Goal: Transaction & Acquisition: Book appointment/travel/reservation

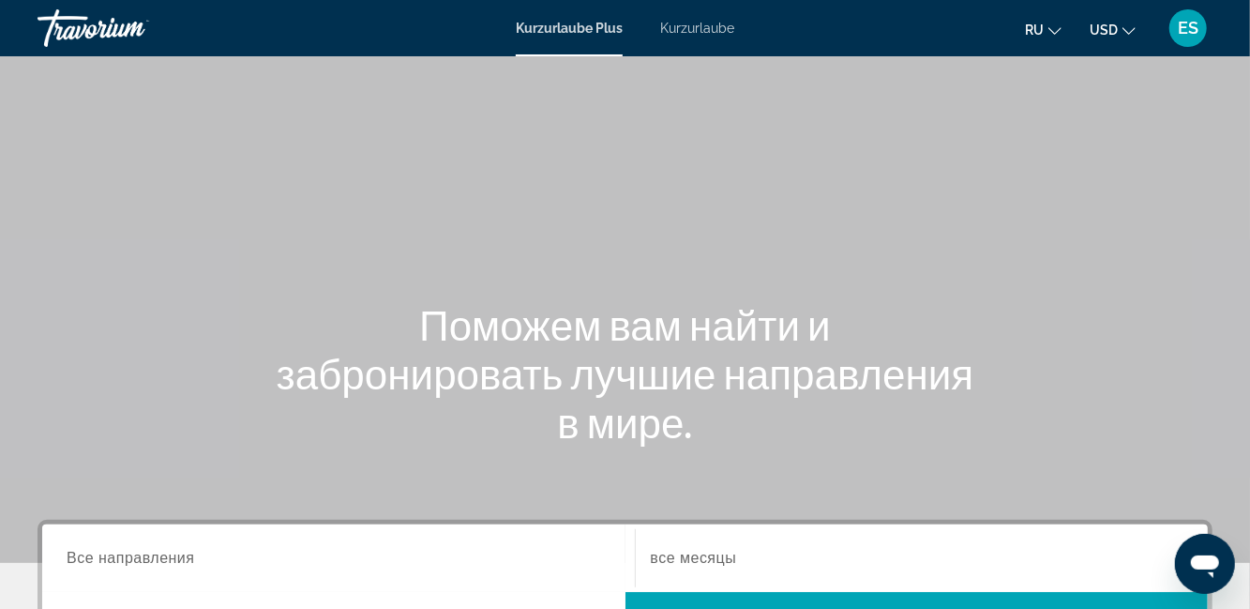
click at [701, 29] on font "Kurzurlaube" at bounding box center [697, 28] width 74 height 15
click at [1116, 37] on button "USD USD ($) MXN (Mex$) CAD (Can$) GBP (£) EUR (€) AUD (A$) NZD (NZ$) CNY (CN¥)" at bounding box center [1113, 29] width 46 height 27
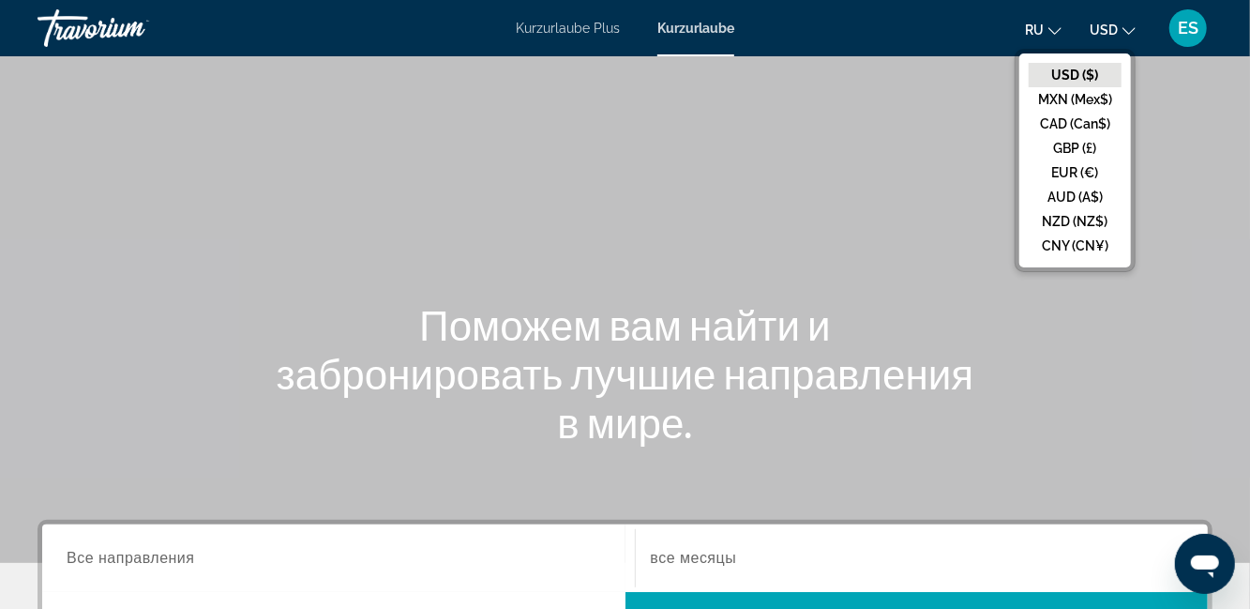
click at [1075, 171] on button "EUR (€)" at bounding box center [1075, 172] width 93 height 24
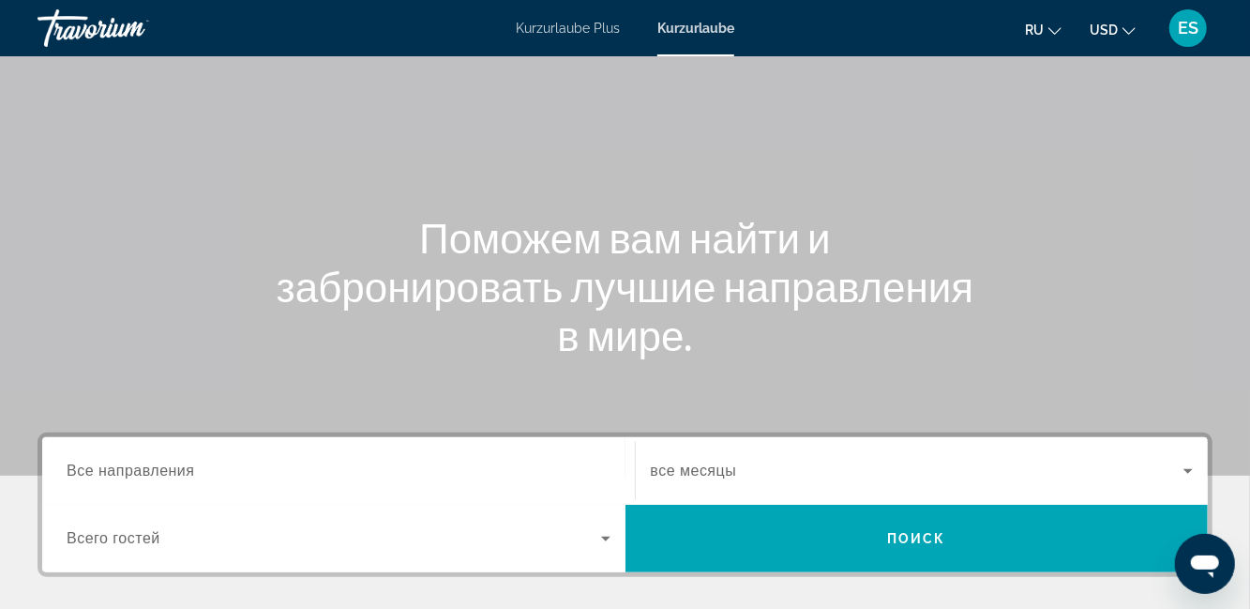
scroll to position [88, 0]
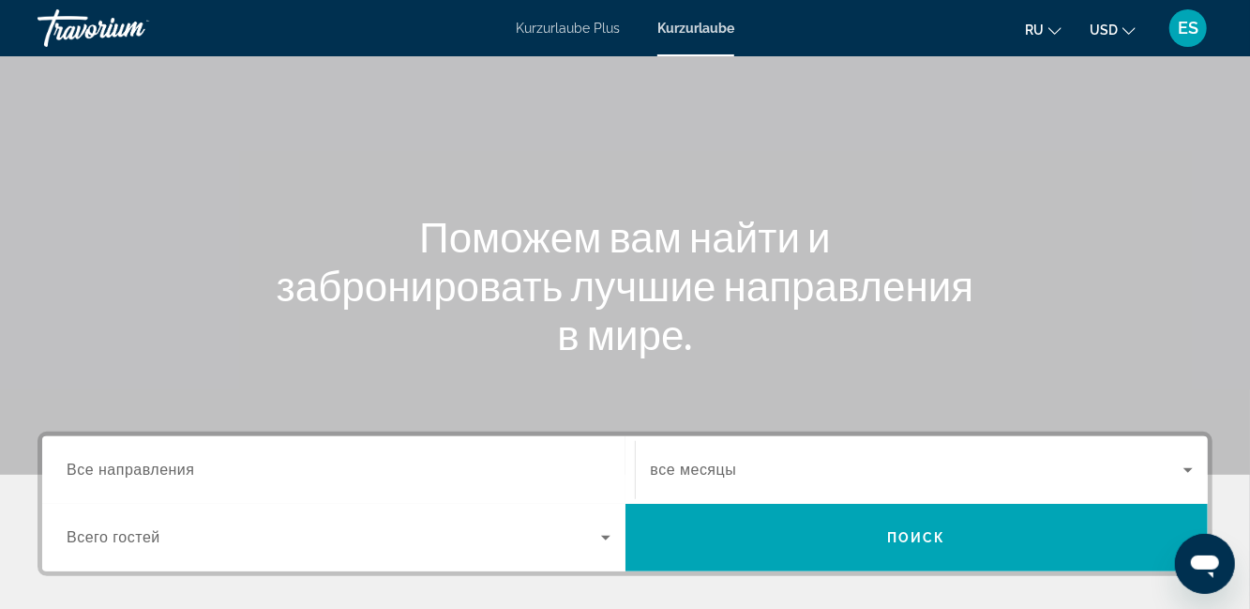
click at [269, 478] on input "Destination Все направления" at bounding box center [339, 470] width 544 height 23
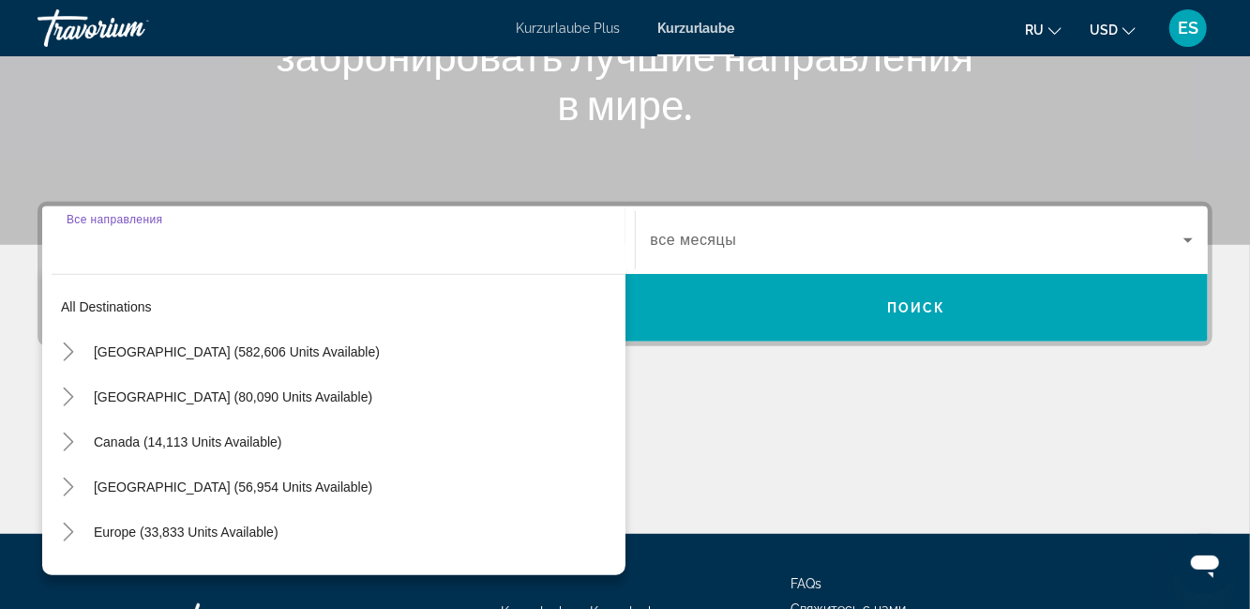
scroll to position [381, 0]
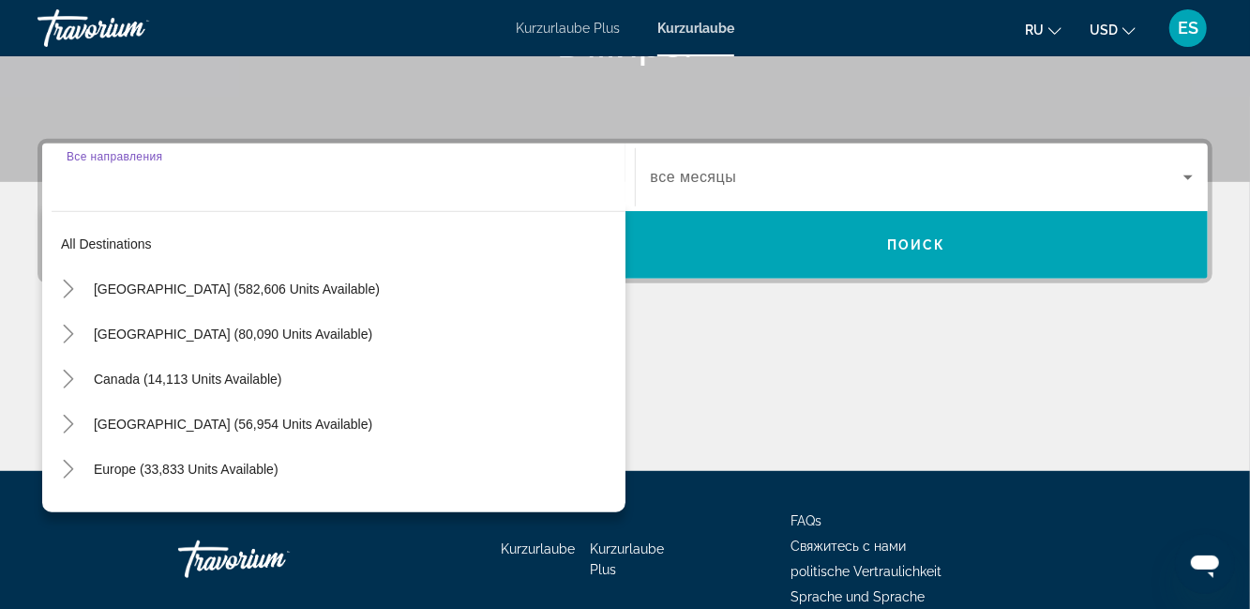
click at [939, 356] on div "Hauptinhalt" at bounding box center [625, 400] width 1175 height 141
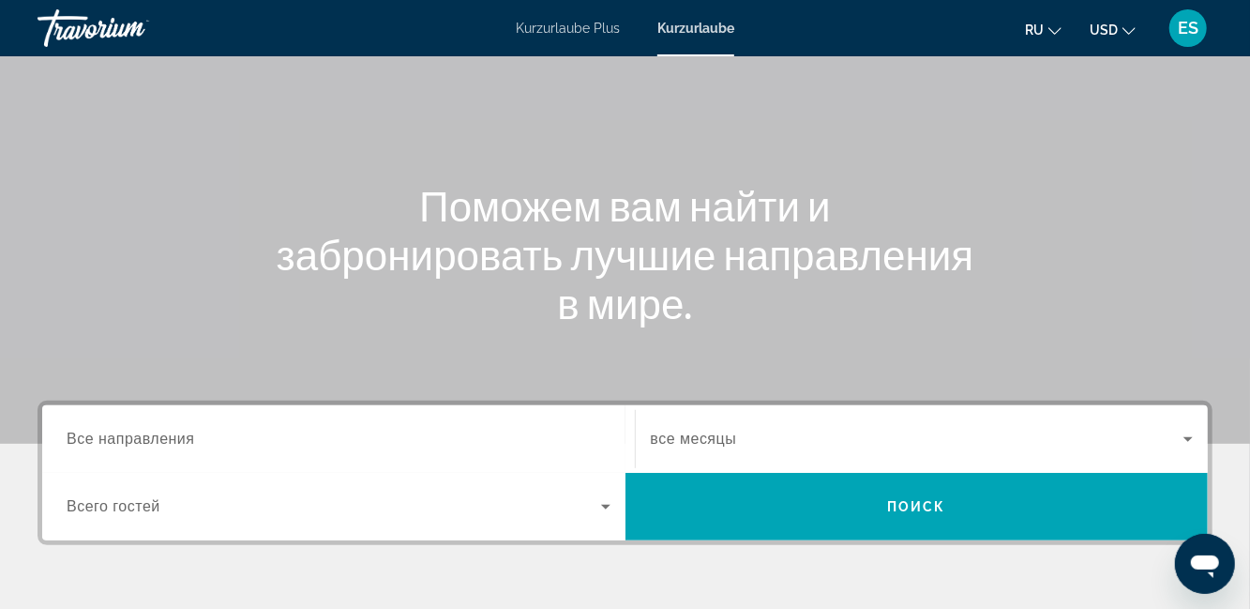
scroll to position [0, 0]
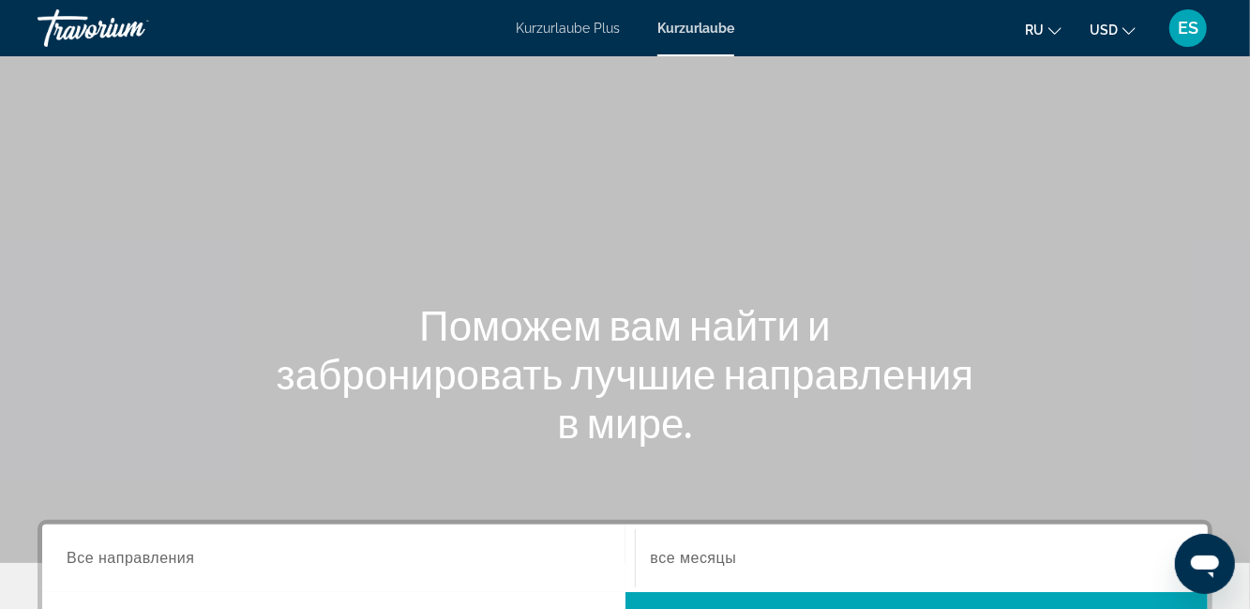
click at [1123, 38] on button "USD USD ($) MXN (Mex$) CAD (Can$) GBP (£) EUR (€) AUD (A$) NZD (NZ$) CNY (CN¥)" at bounding box center [1113, 29] width 46 height 27
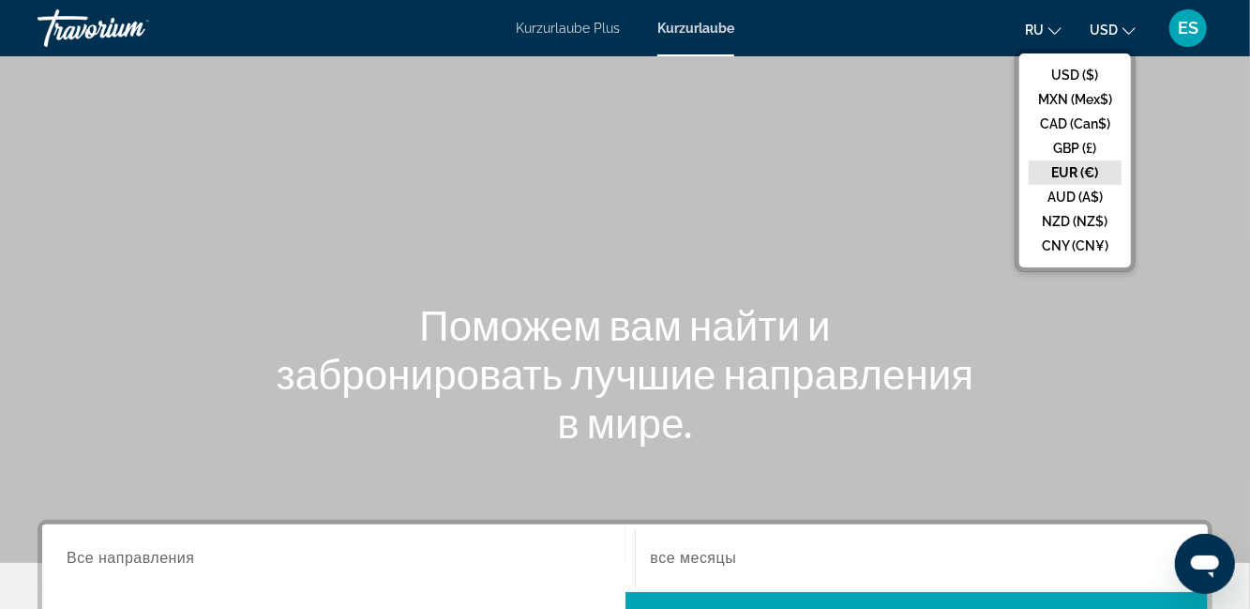
click at [1090, 169] on button "EUR (€)" at bounding box center [1075, 172] width 93 height 24
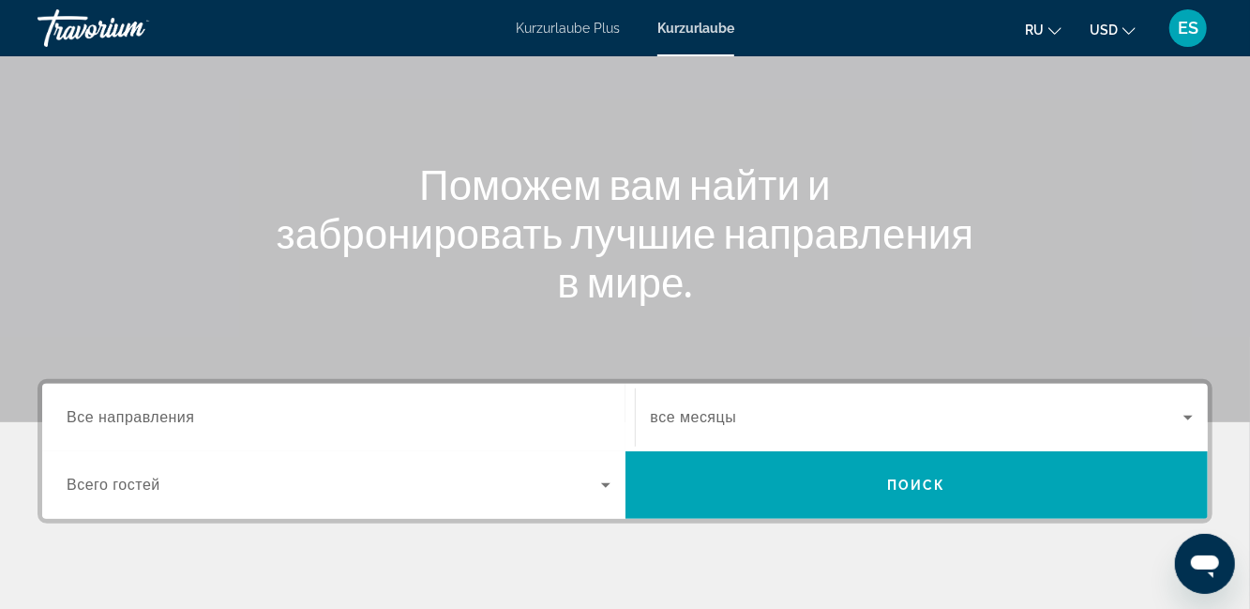
click at [231, 413] on input "Destination Все направления" at bounding box center [339, 418] width 544 height 23
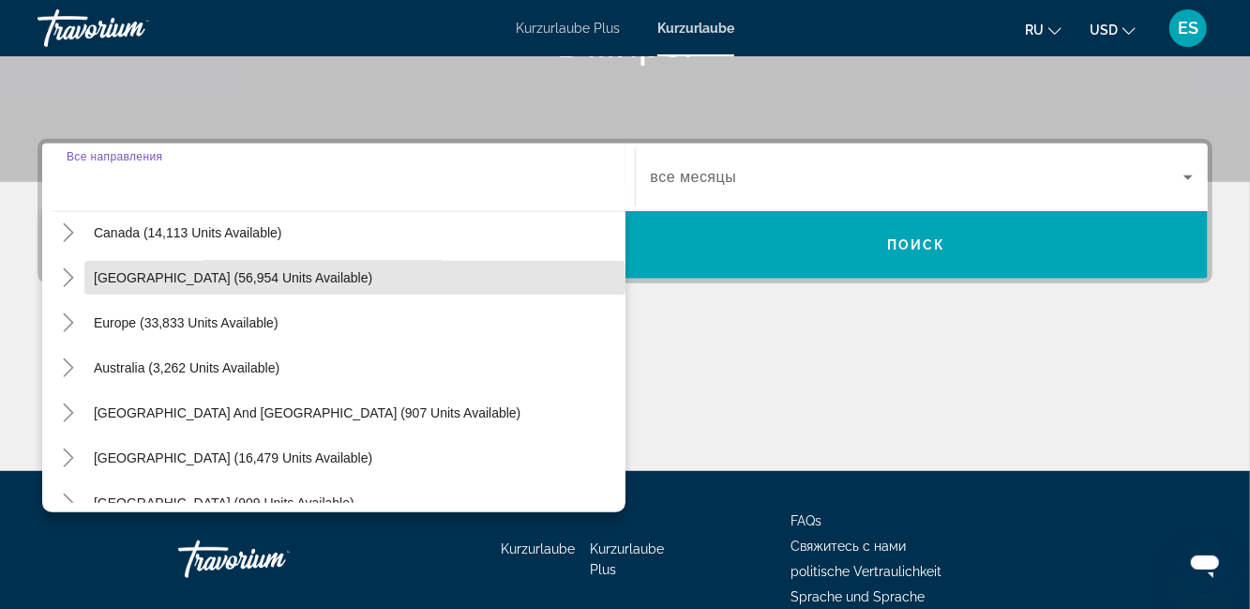
scroll to position [149, 0]
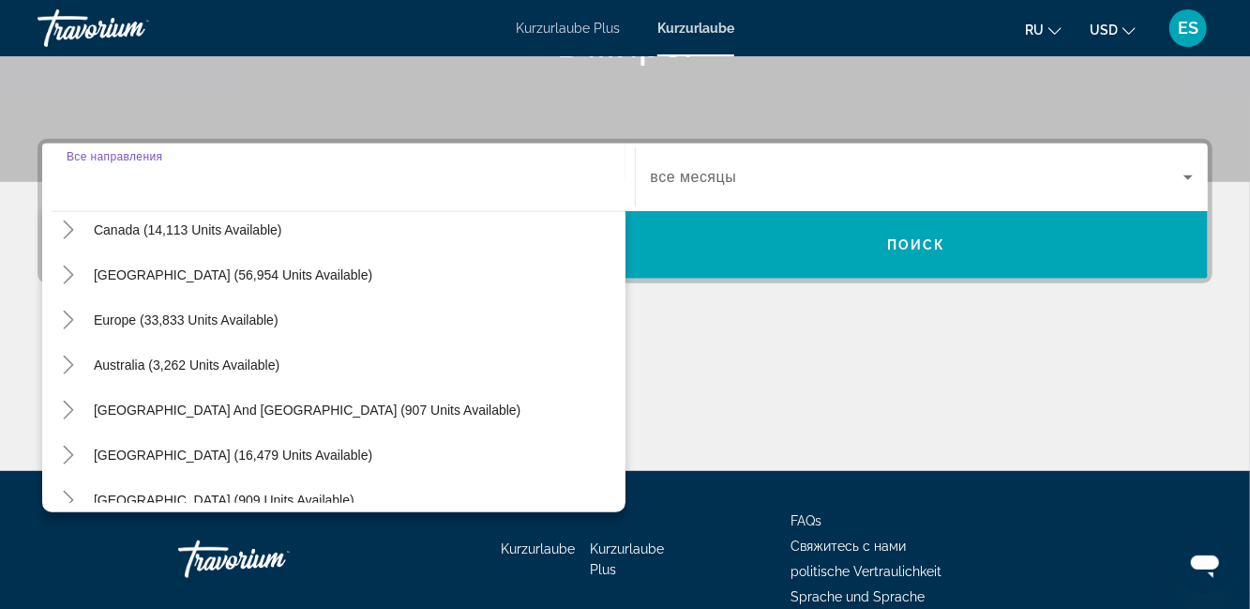
click at [80, 276] on mat-icon "Toggle Caribbean & Atlantic Islands (56,954 units available)" at bounding box center [68, 275] width 33 height 33
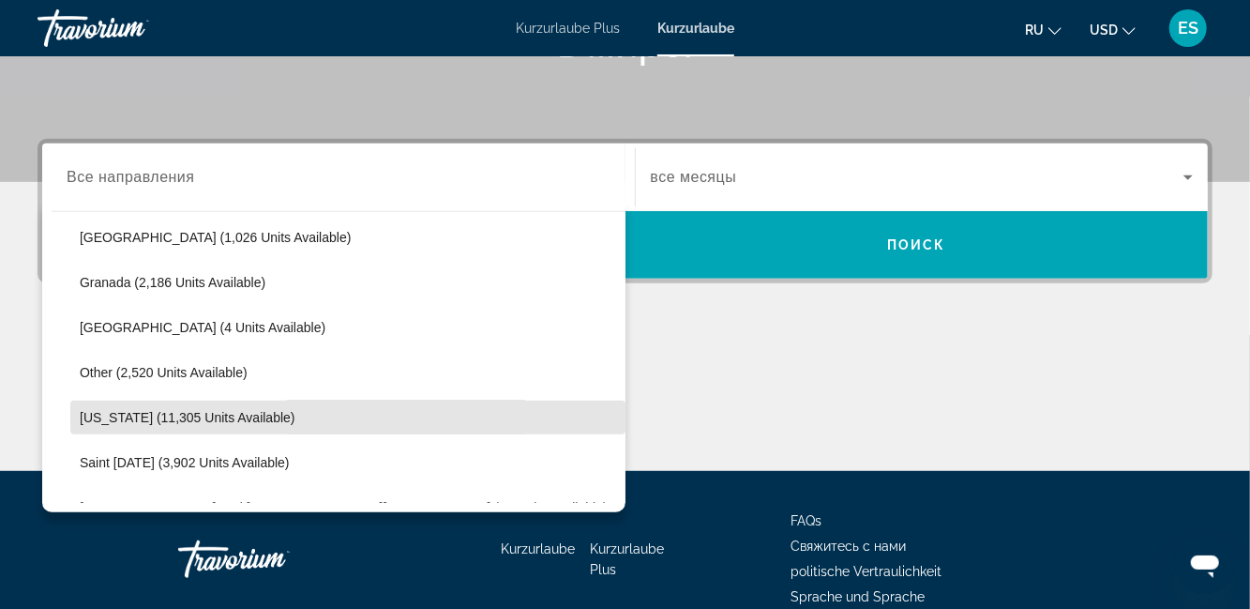
scroll to position [417, 0]
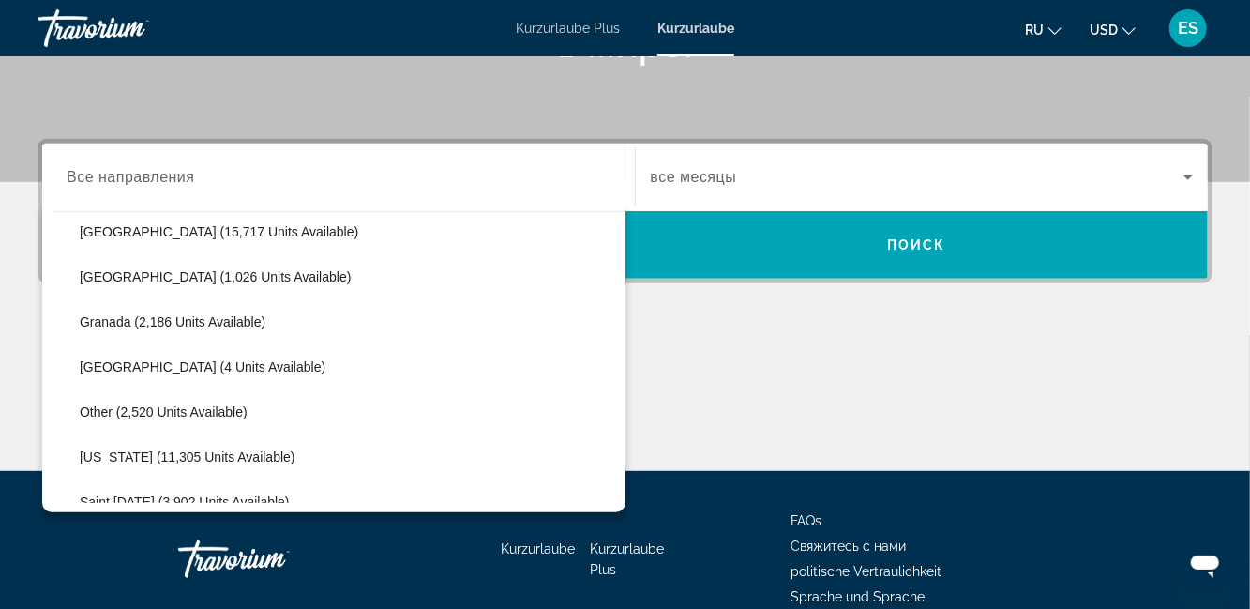
click at [227, 280] on span "Dominican Republic (1,026 units available)" at bounding box center [215, 276] width 271 height 15
type input "**********"
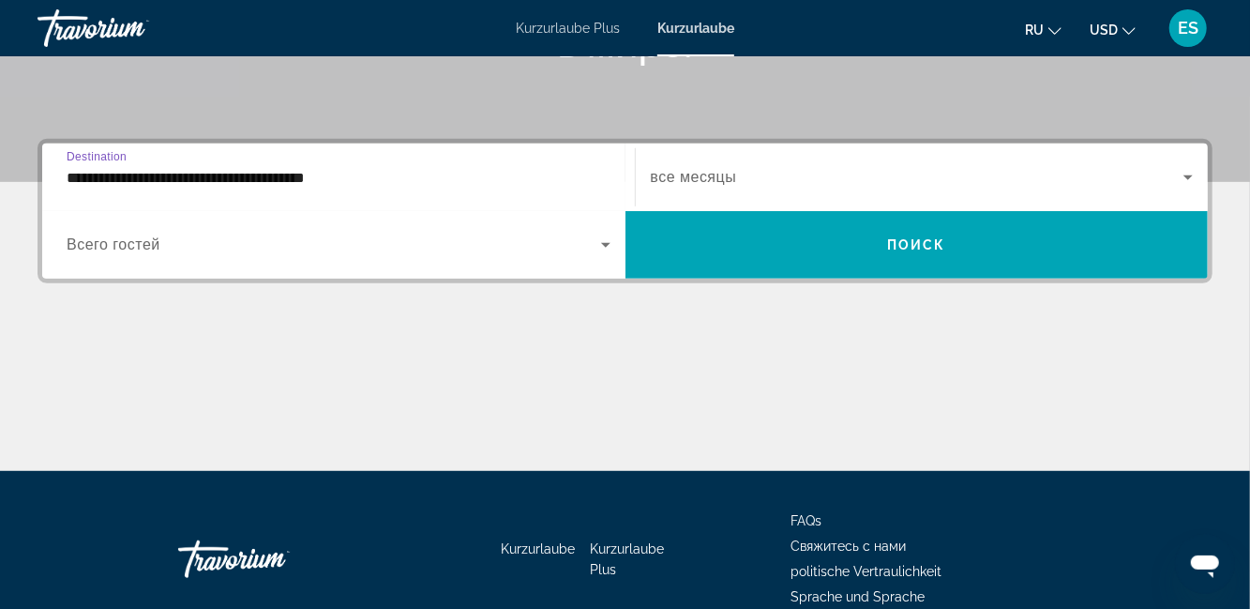
click at [176, 250] on span "Search widget" at bounding box center [334, 244] width 534 height 23
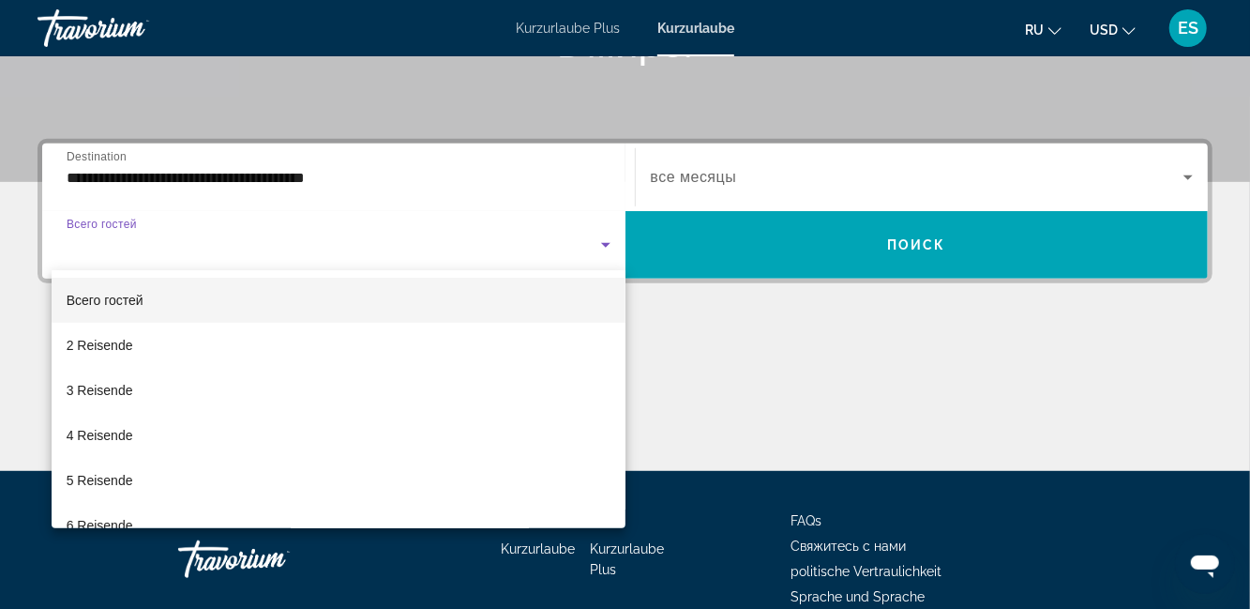
click at [142, 443] on mat-option "4 Reisende" at bounding box center [339, 435] width 574 height 45
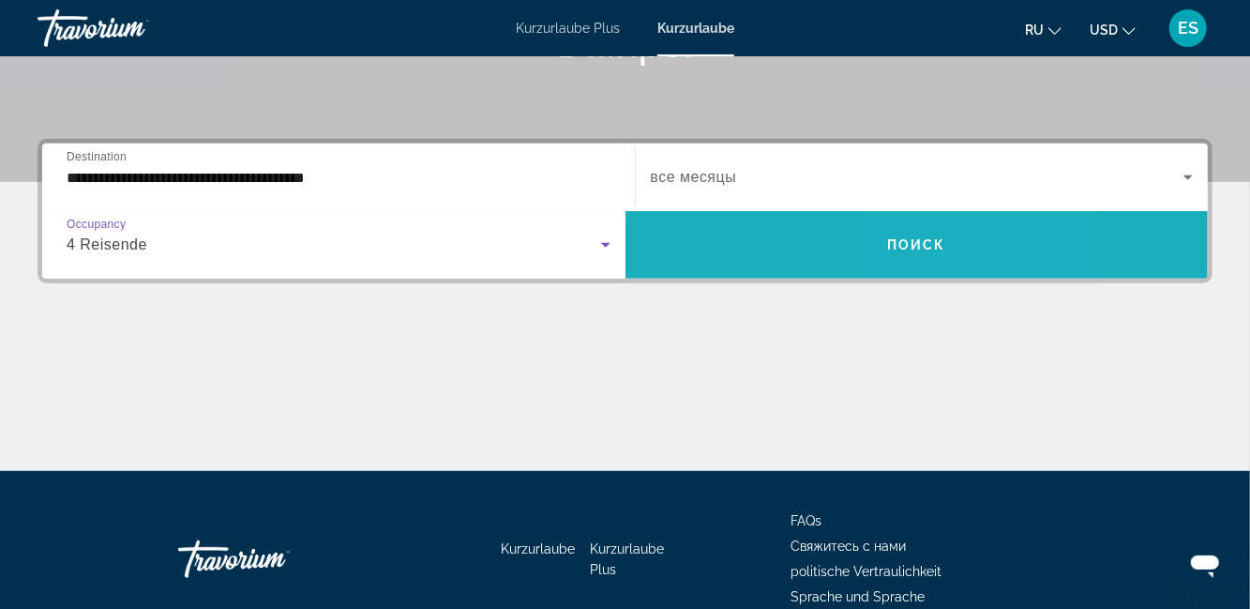
click at [976, 238] on span "Search widget" at bounding box center [916, 244] width 583 height 45
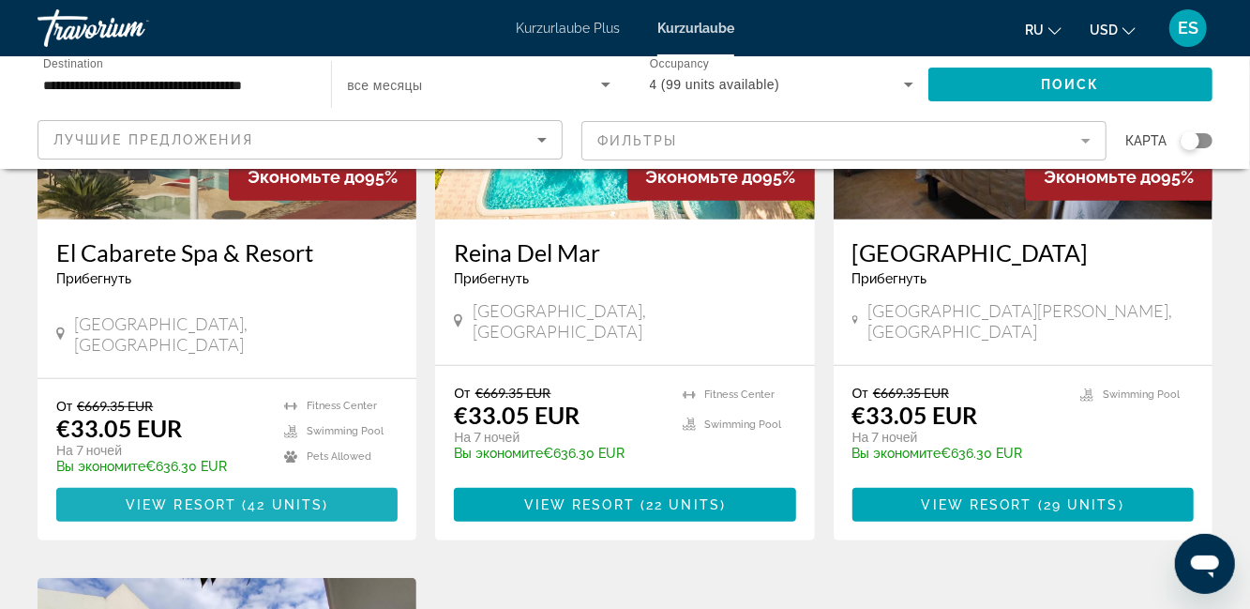
scroll to position [317, 0]
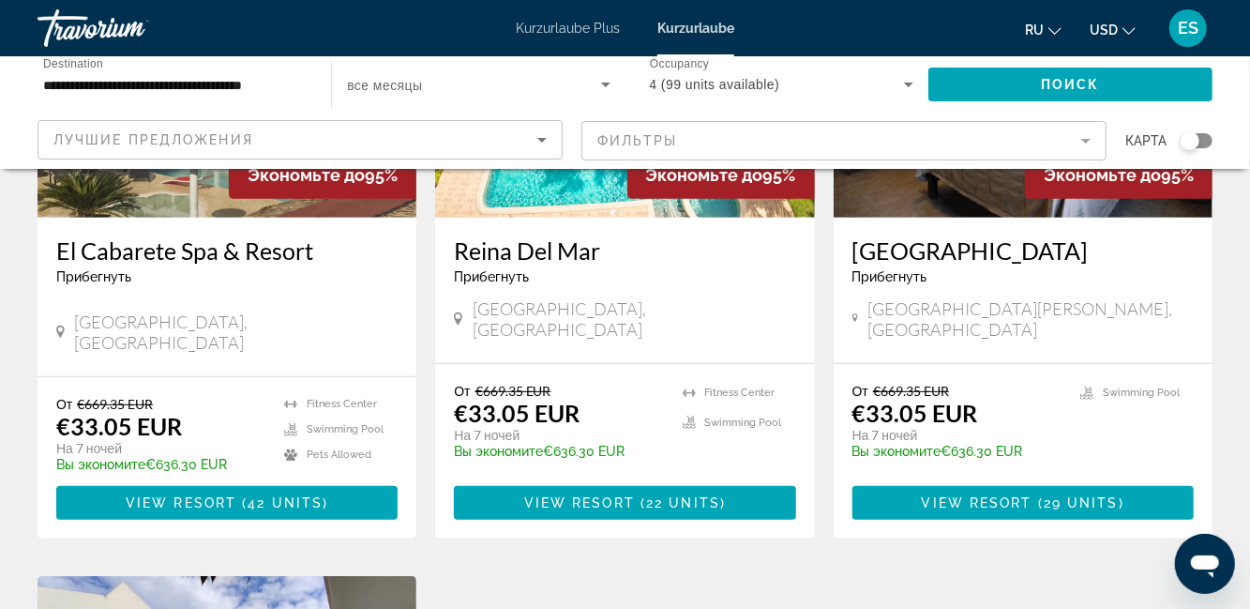
click at [287, 256] on h3 "El Cabarete Spa & Resort" at bounding box center [226, 250] width 341 height 28
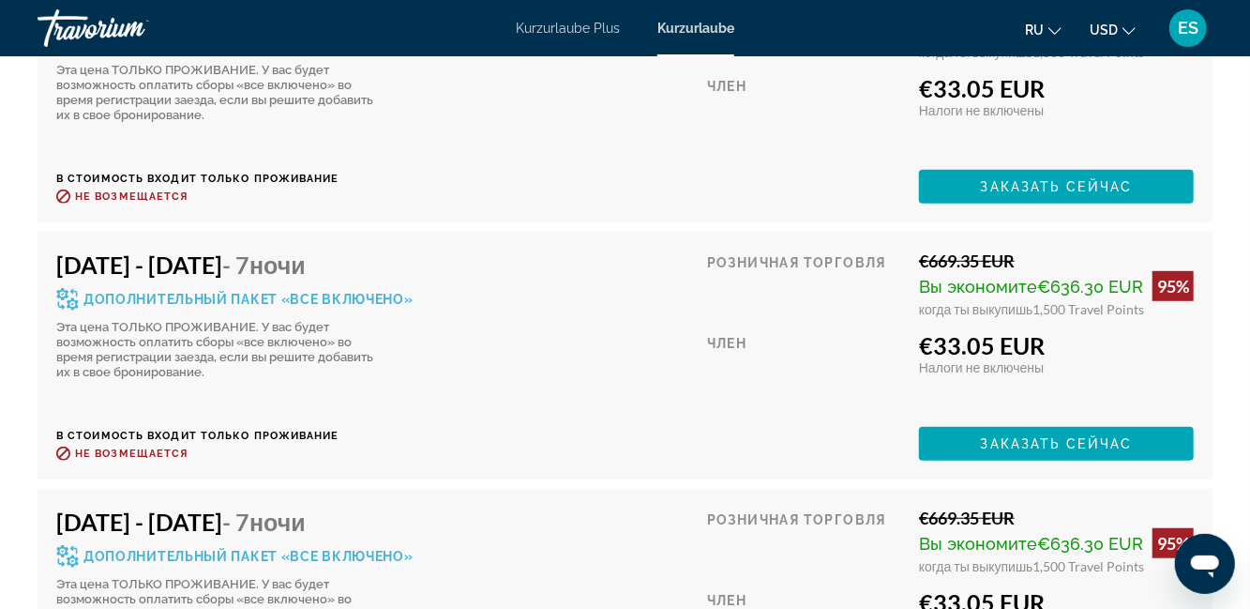
scroll to position [4246, 0]
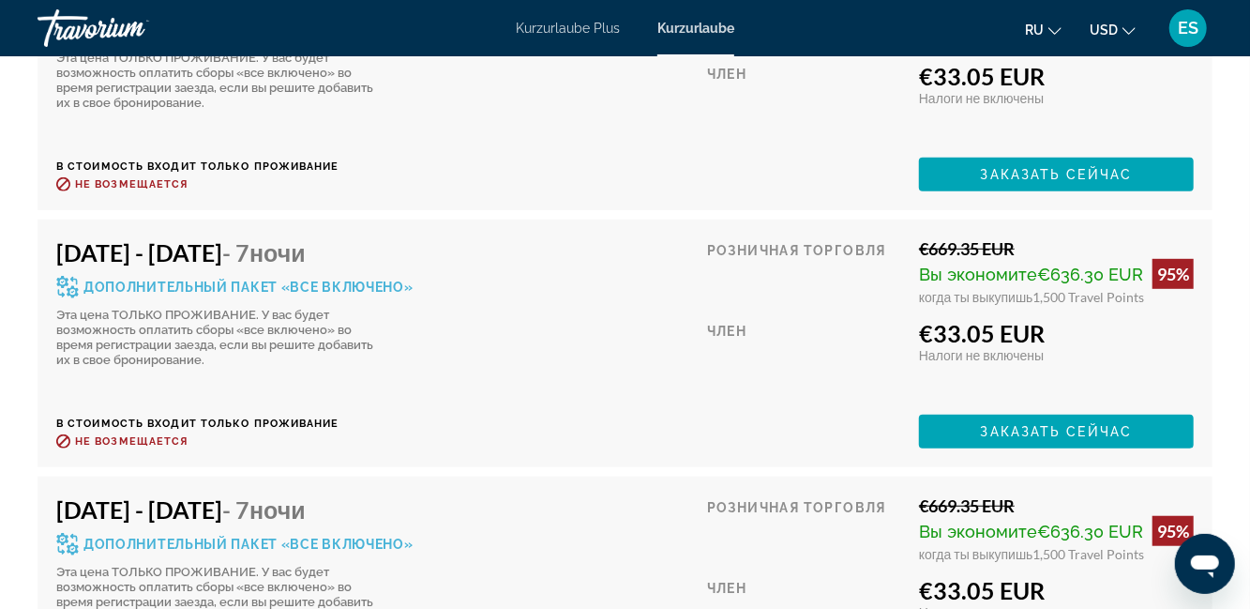
click at [318, 280] on span "Дополнительный пакет «все включено»" at bounding box center [248, 286] width 330 height 13
click at [387, 280] on span "Дополнительный пакет «все включено»" at bounding box center [248, 286] width 330 height 13
click at [324, 280] on span "Дополнительный пакет «все включено»" at bounding box center [248, 286] width 330 height 13
click at [335, 280] on span "Дополнительный пакет «все включено»" at bounding box center [248, 286] width 330 height 13
click at [329, 280] on span "Дополнительный пакет «все включено»" at bounding box center [248, 286] width 330 height 13
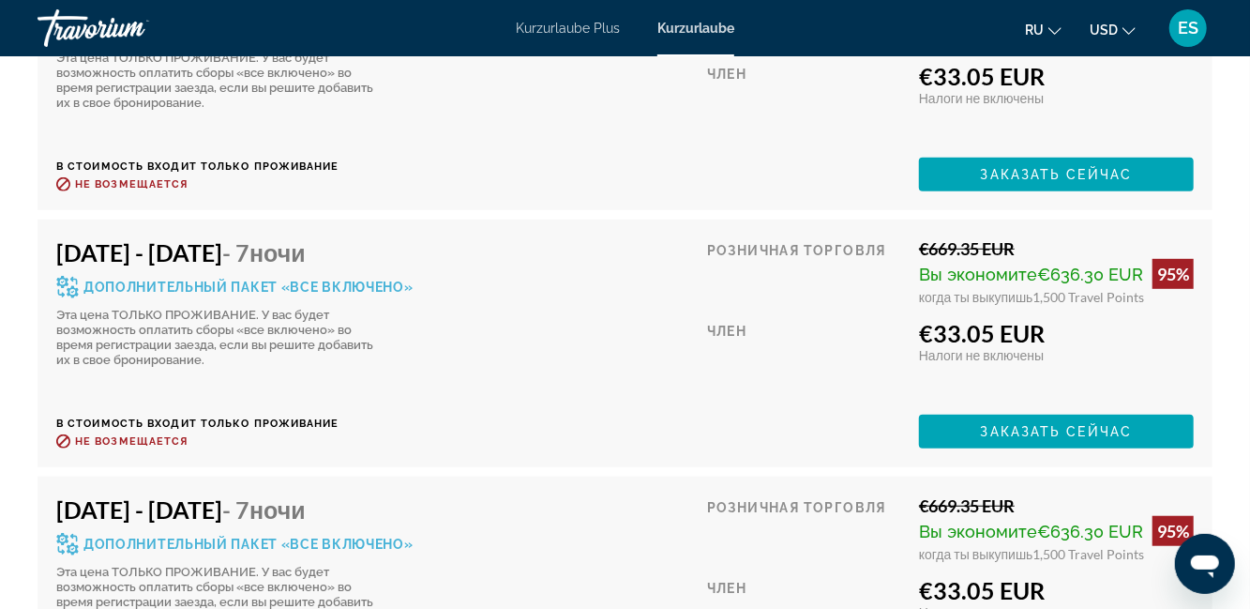
click at [312, 280] on span "Дополнительный пакет «все включено»" at bounding box center [248, 286] width 330 height 13
click at [296, 276] on div "Дополнительный пакет «все включено» Эта цена ТОЛЬКО ПРОЖИВАНИЕ. У вас будет воз…" at bounding box center [234, 322] width 357 height 92
click at [259, 308] on div "Эта цена ТОЛЬКО ПРОЖИВАНИЕ. У вас будет возможность оплатить сборы «все включен…" at bounding box center [215, 338] width 319 height 60
click at [182, 276] on div "Дополнительный пакет «все включено» Эта цена ТОЛЬКО ПРОЖИВАНИЕ. У вас будет воз…" at bounding box center [234, 322] width 357 height 92
click at [220, 238] on div "Oct 12, 2025 - Oct 19, 2025 - 7 ночи Дополнительный пакет «все включено» Эта це…" at bounding box center [234, 302] width 357 height 129
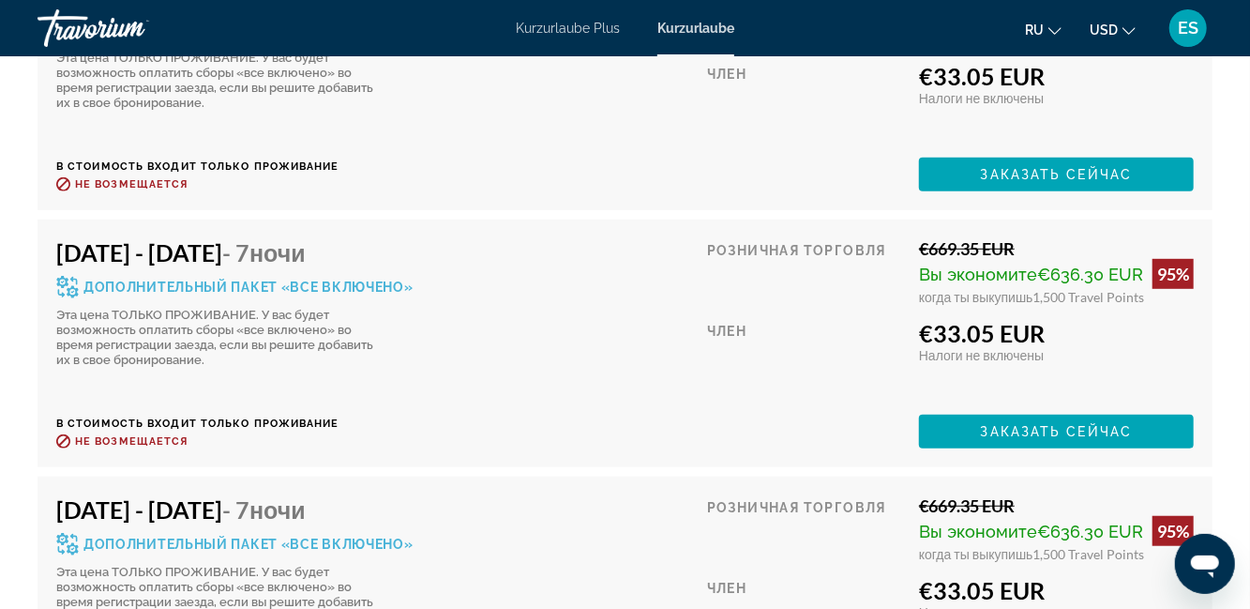
click at [306, 238] on span "- 7 ночи" at bounding box center [263, 252] width 83 height 28
click at [350, 276] on div "Дополнительный пакет «все включено»" at bounding box center [234, 287] width 357 height 23
click at [325, 280] on span "Дополнительный пакет «все включено»" at bounding box center [248, 286] width 330 height 13
click at [313, 280] on span "Дополнительный пакет «все включено»" at bounding box center [248, 286] width 330 height 13
click at [1108, 424] on span "Заказать сейчас" at bounding box center [1057, 431] width 152 height 15
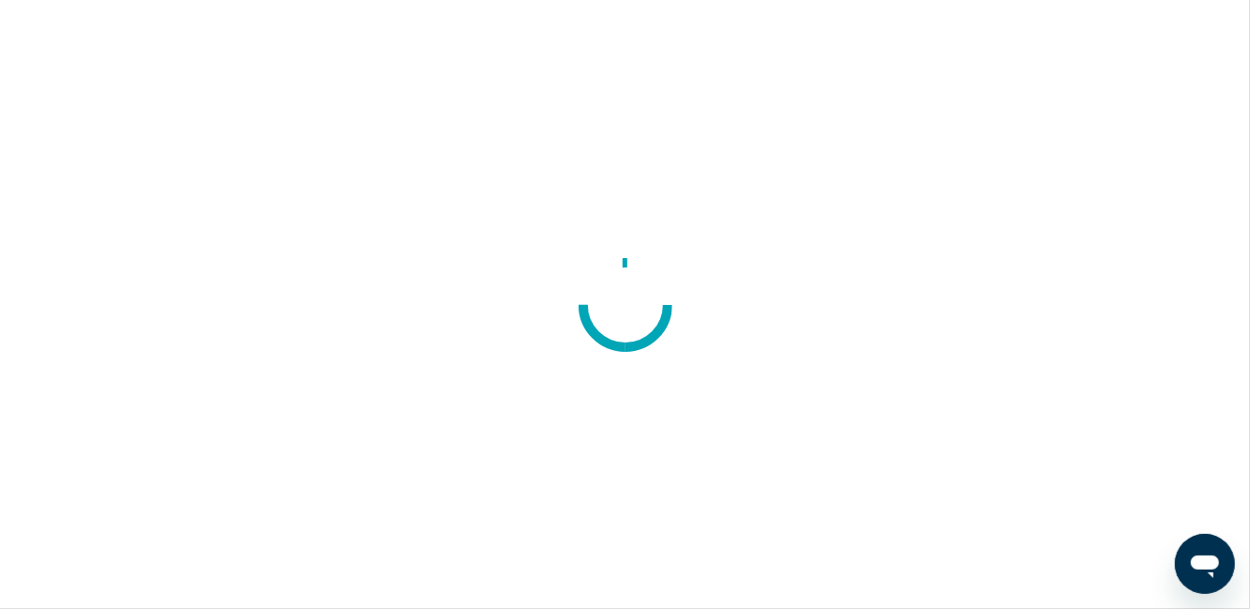
click at [1105, 285] on div at bounding box center [625, 304] width 1250 height 609
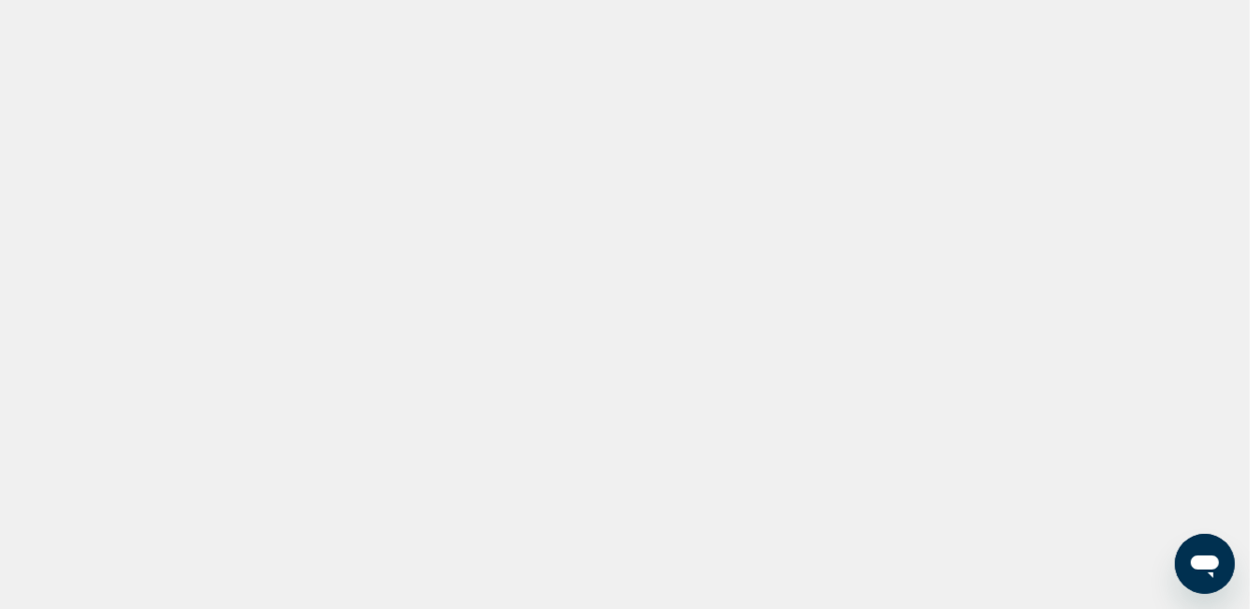
click at [1148, 328] on div "Поможем вам найти и забронировать лучшие направления в мире." at bounding box center [625, 373] width 1250 height 146
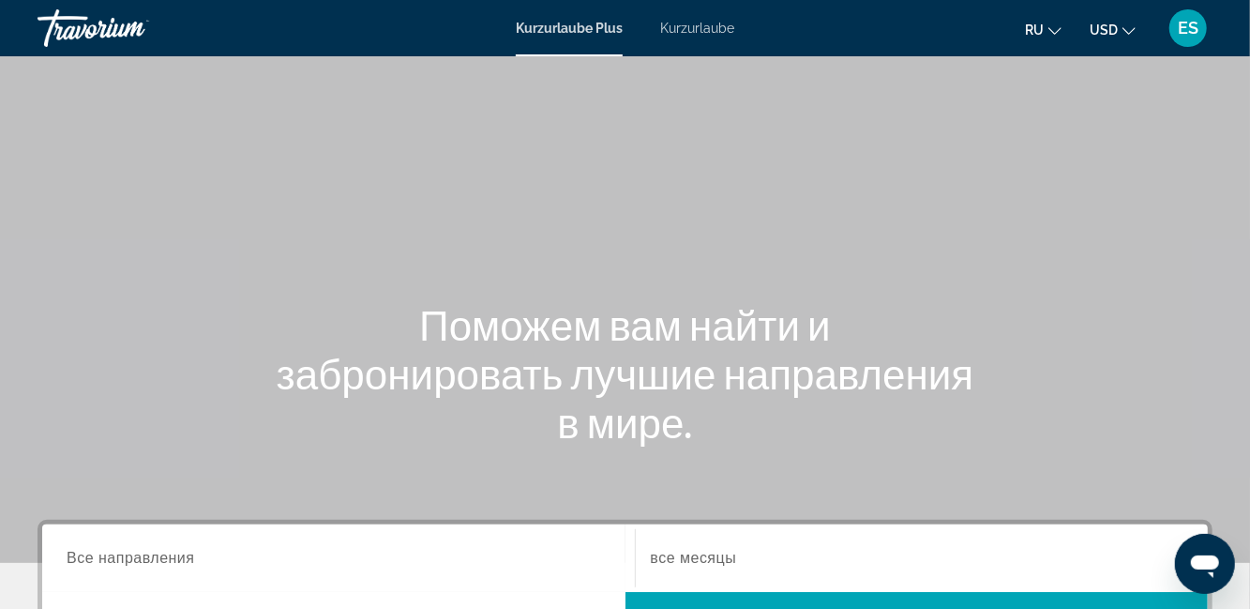
click at [711, 32] on font "Kurzurlaube" at bounding box center [697, 28] width 74 height 15
click at [1112, 34] on font "USD" at bounding box center [1104, 30] width 28 height 15
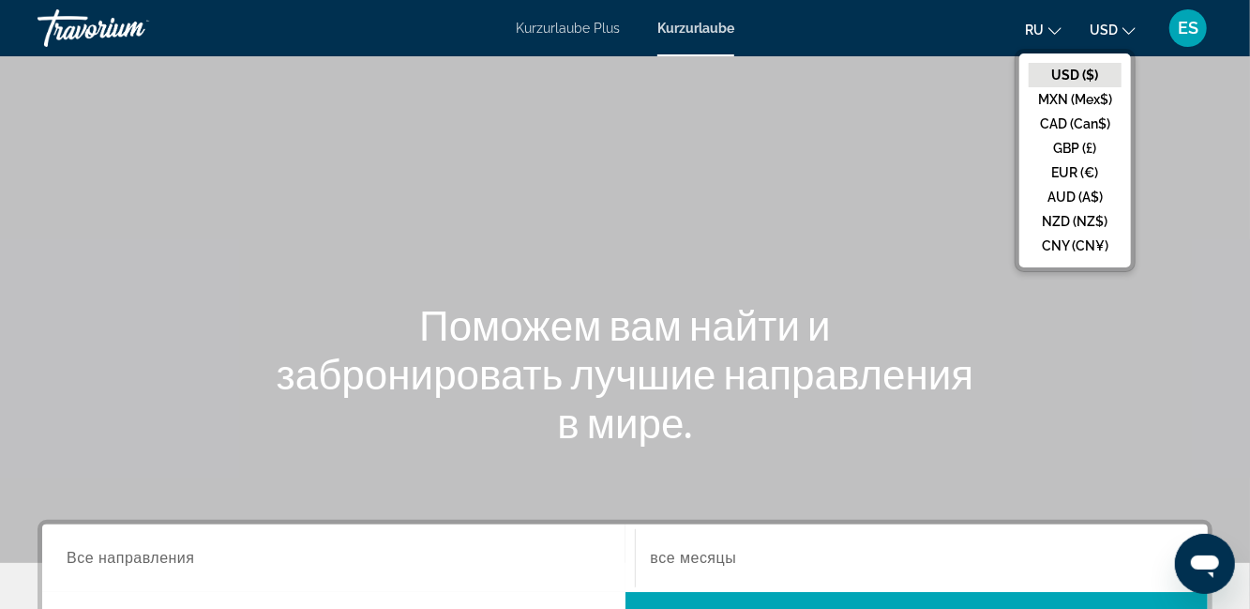
click at [1093, 173] on button "EUR (€)" at bounding box center [1075, 172] width 93 height 24
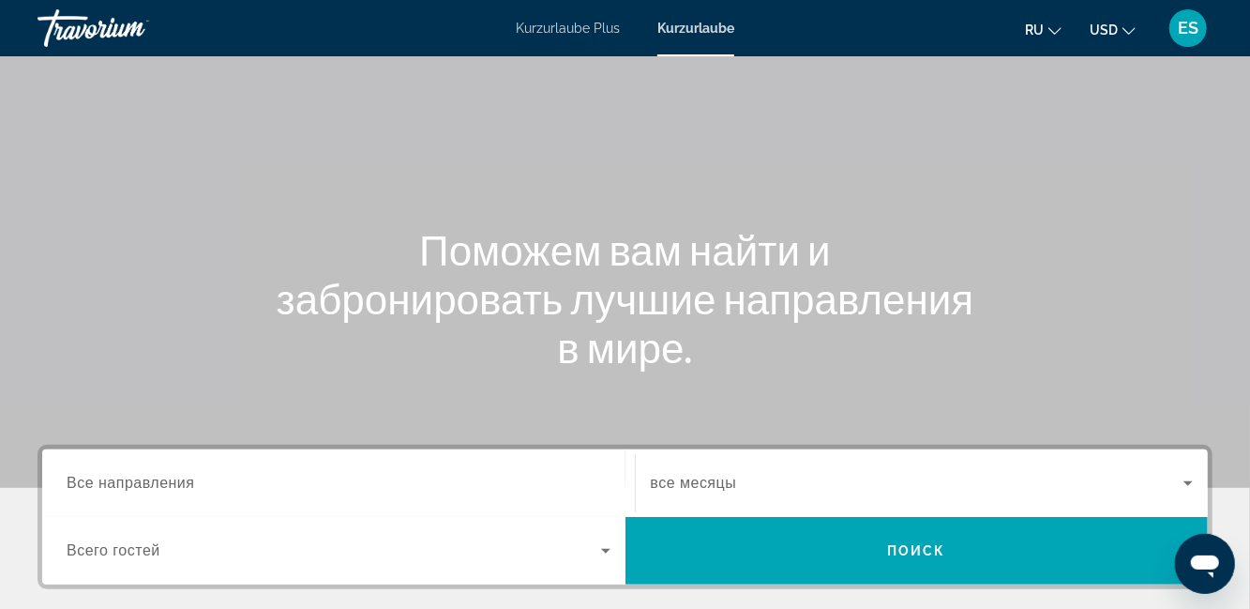
scroll to position [84, 0]
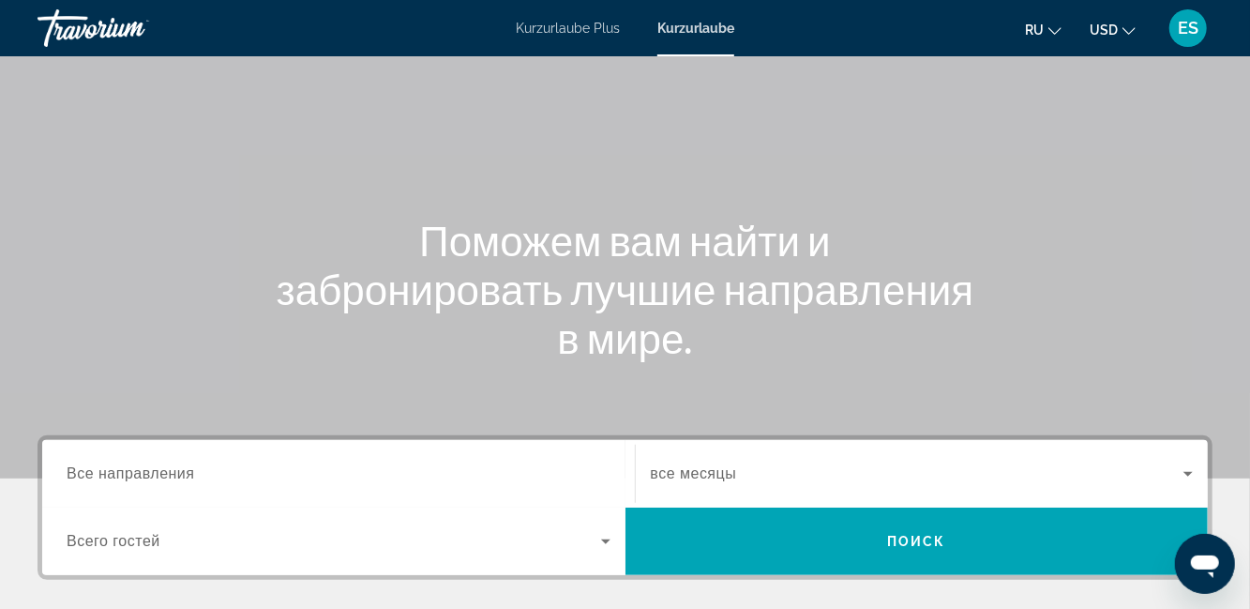
click at [182, 467] on span "Все направления" at bounding box center [131, 473] width 128 height 16
click at [182, 467] on input "Destination Все направления" at bounding box center [339, 474] width 544 height 23
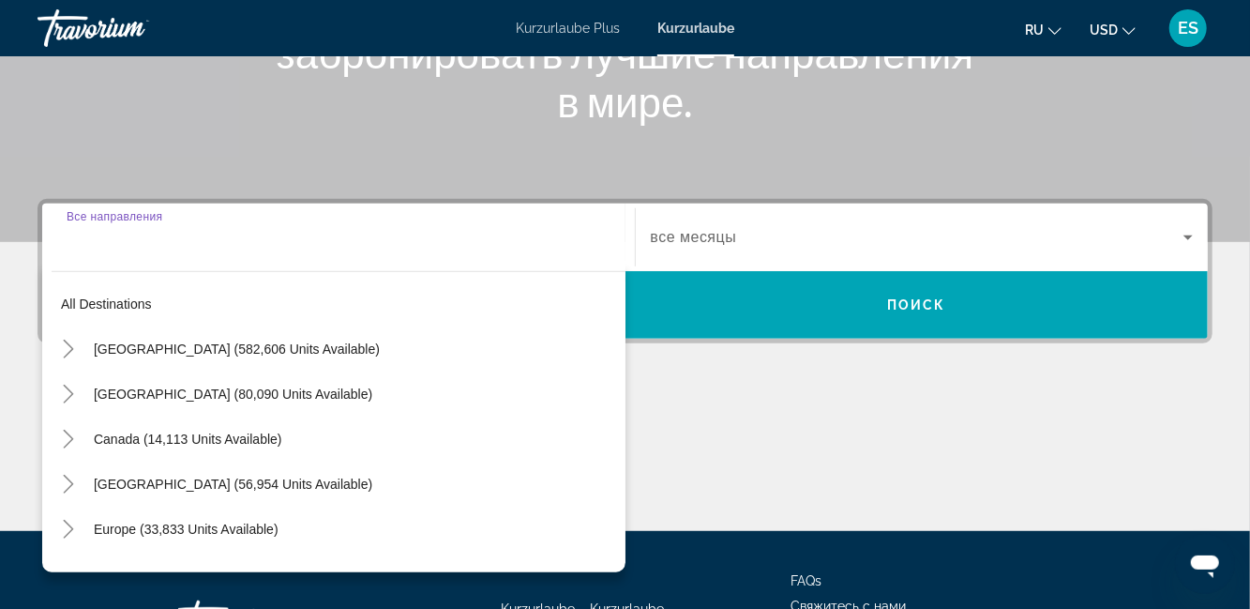
scroll to position [381, 0]
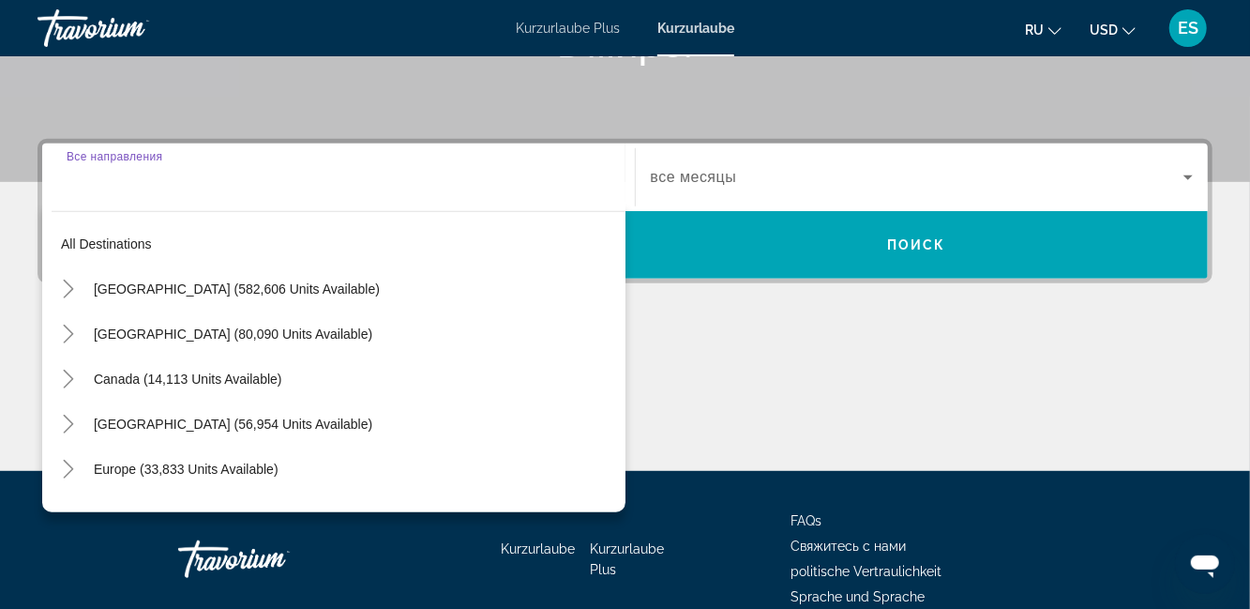
click at [214, 417] on span "Caribbean & Atlantic Islands (56,954 units available)" at bounding box center [233, 423] width 278 height 15
type input "**********"
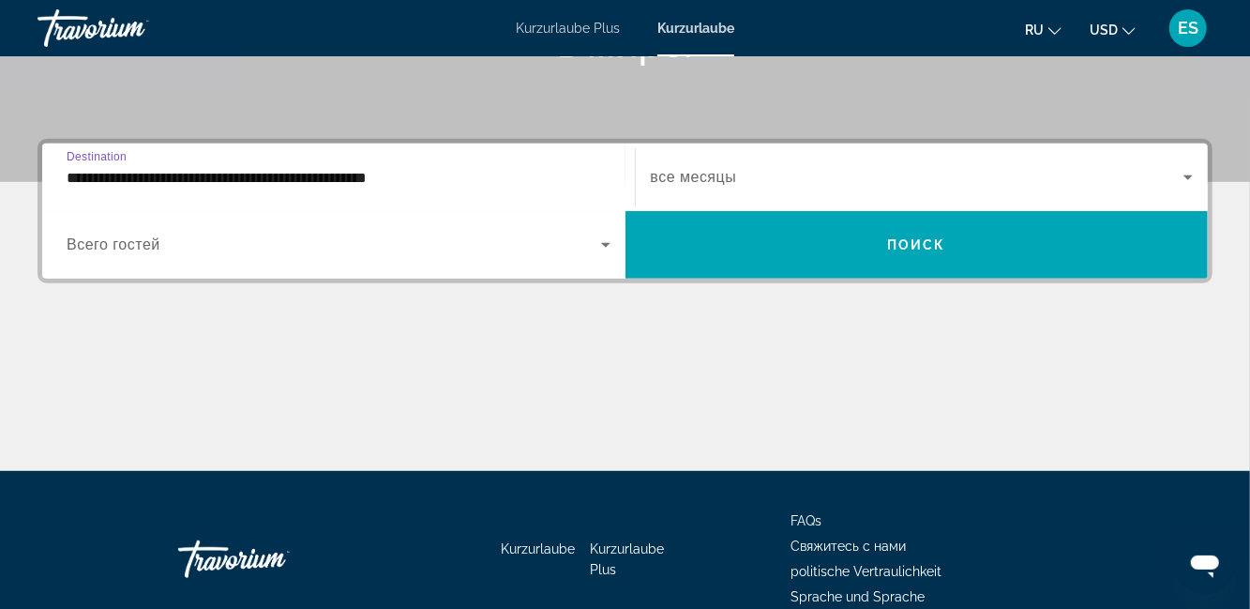
click at [206, 249] on span "Search widget" at bounding box center [334, 244] width 534 height 23
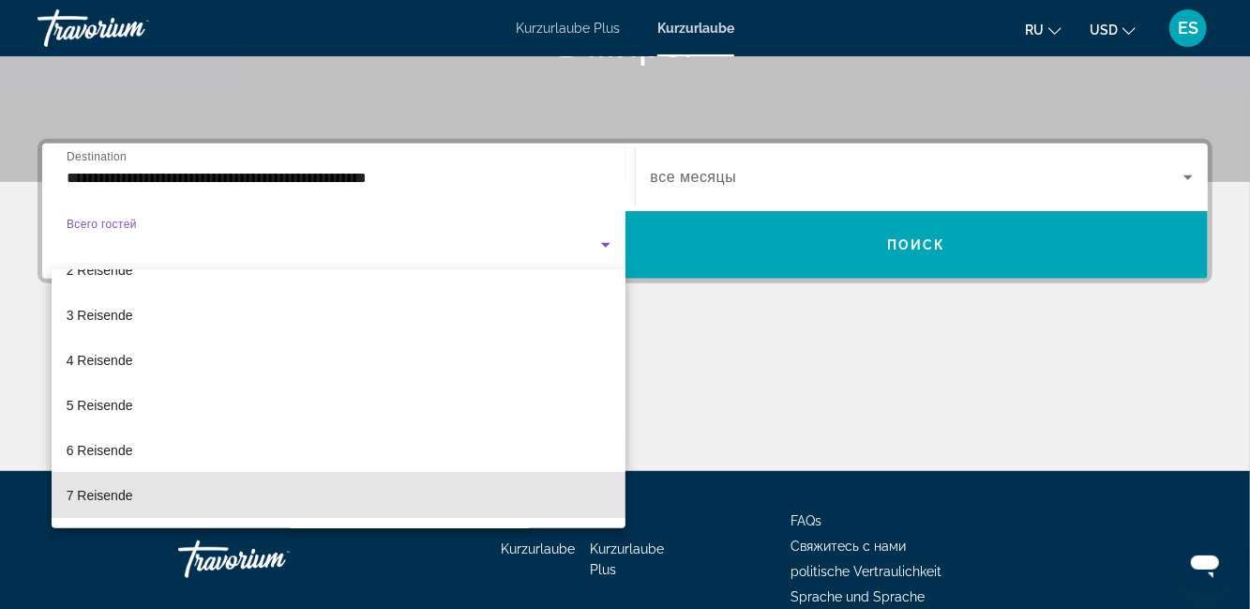
scroll to position [77, 0]
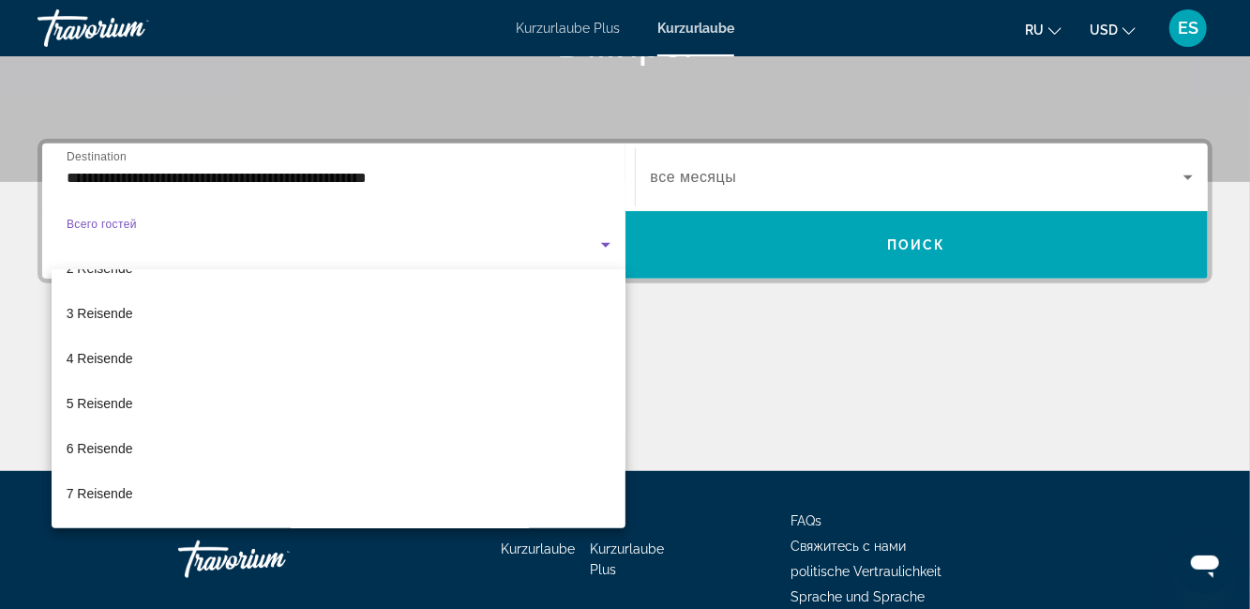
click at [300, 369] on mat-option "4 Reisende" at bounding box center [339, 358] width 574 height 45
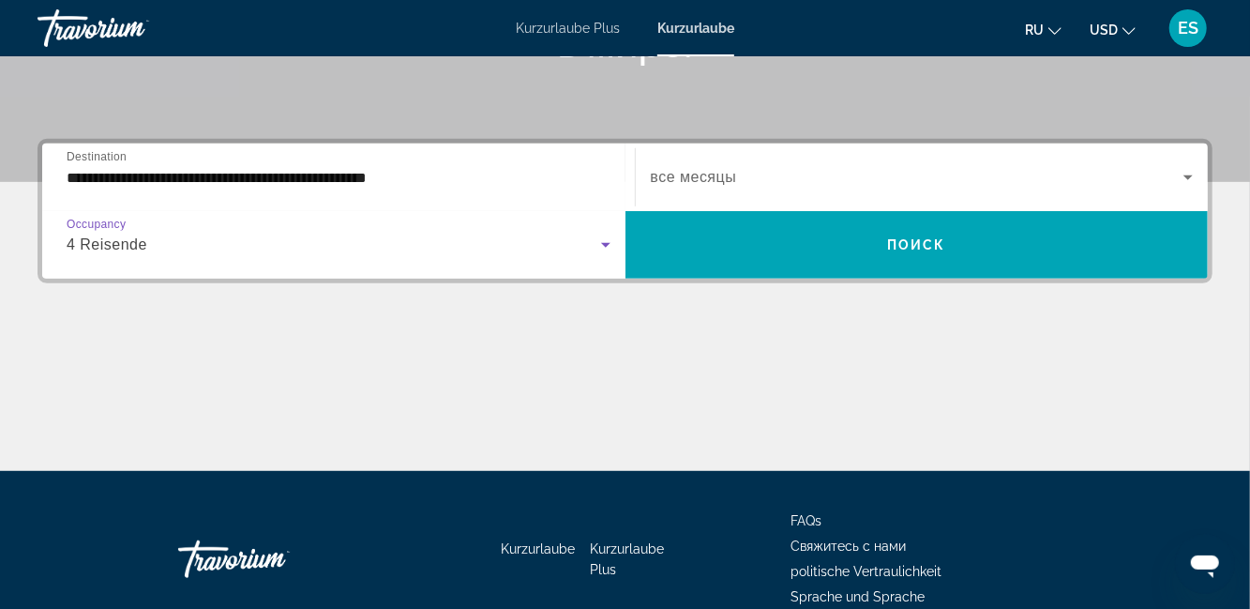
click at [980, 238] on span "Search widget" at bounding box center [916, 244] width 583 height 45
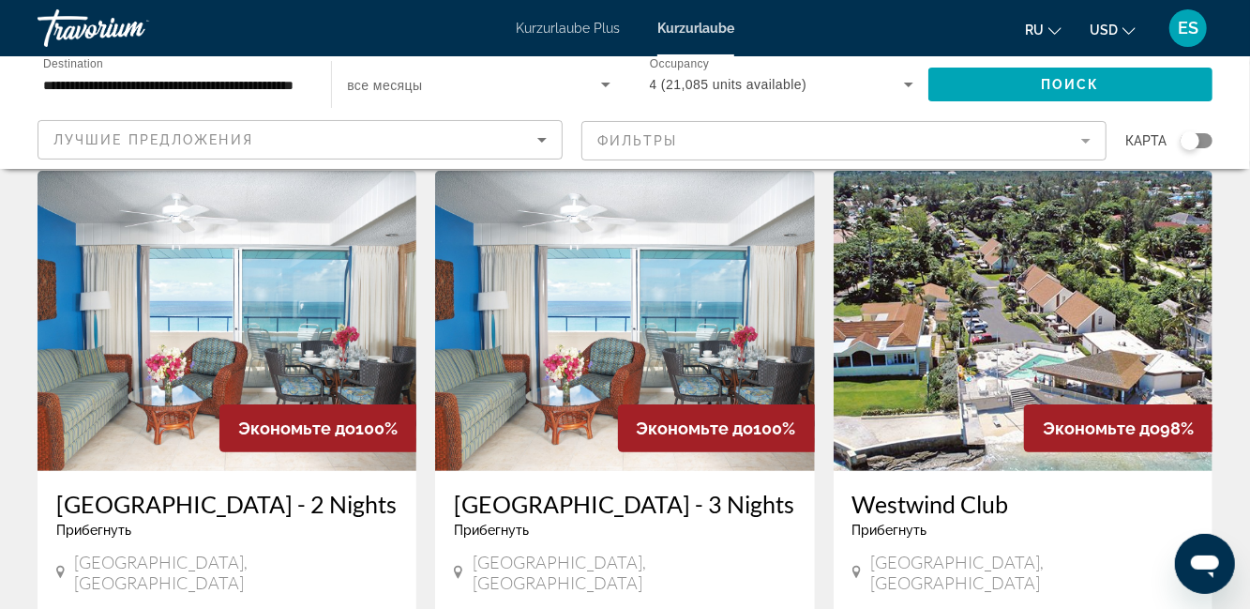
scroll to position [53, 0]
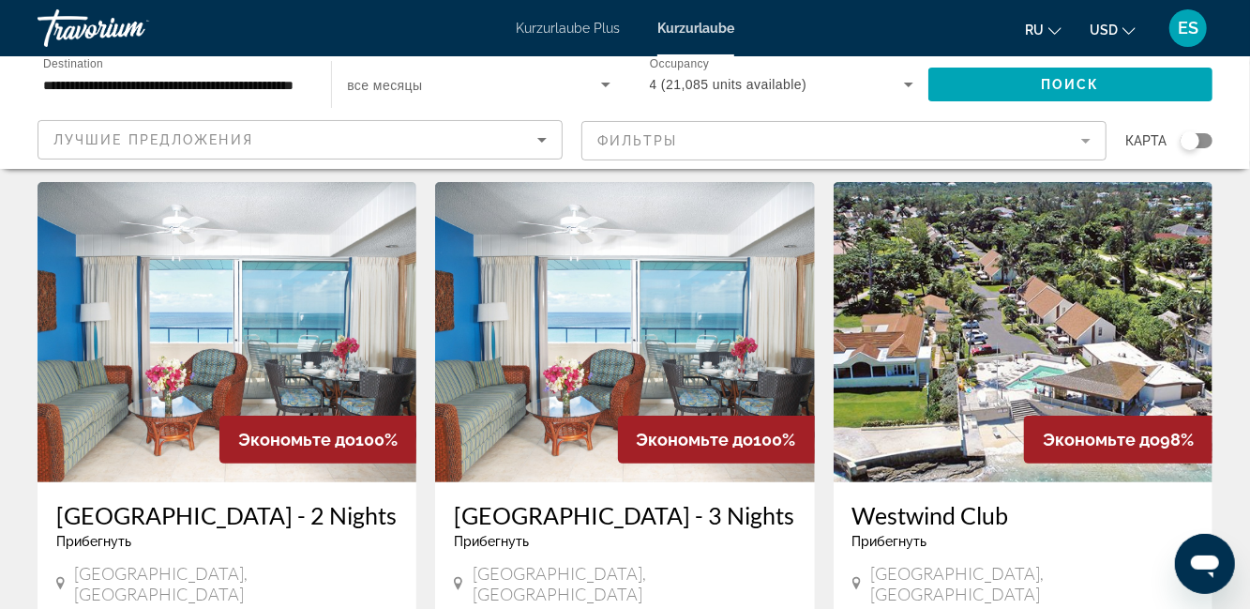
click at [737, 318] on img "Hauptinhalt" at bounding box center [624, 332] width 379 height 300
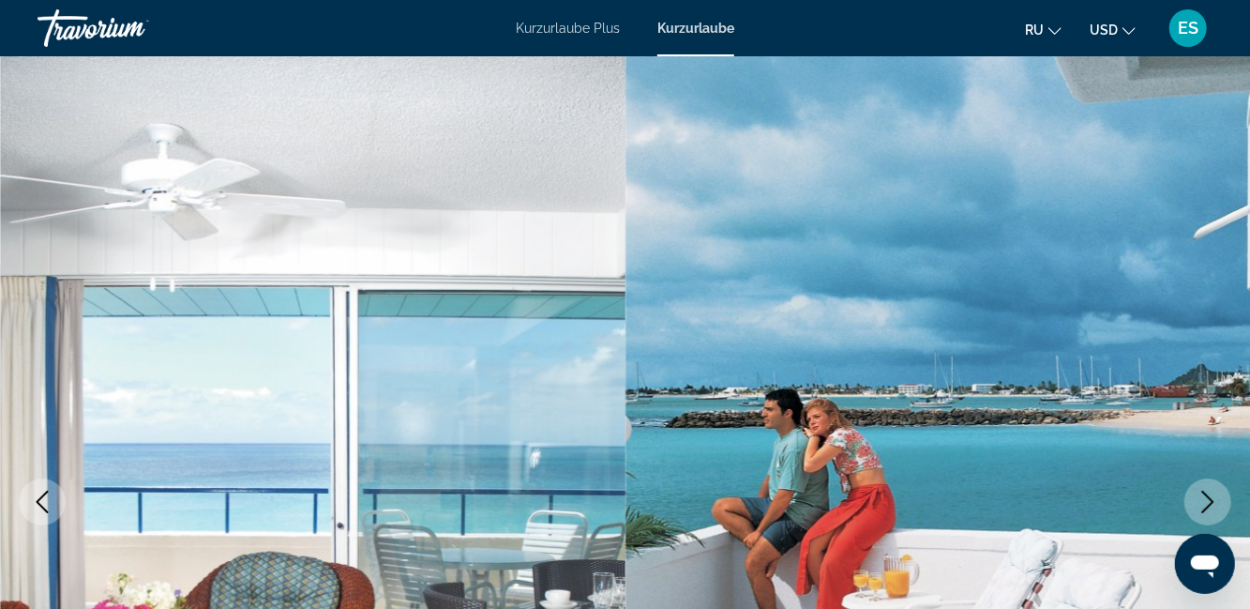
click at [1200, 506] on icon "Next image" at bounding box center [1207, 501] width 23 height 23
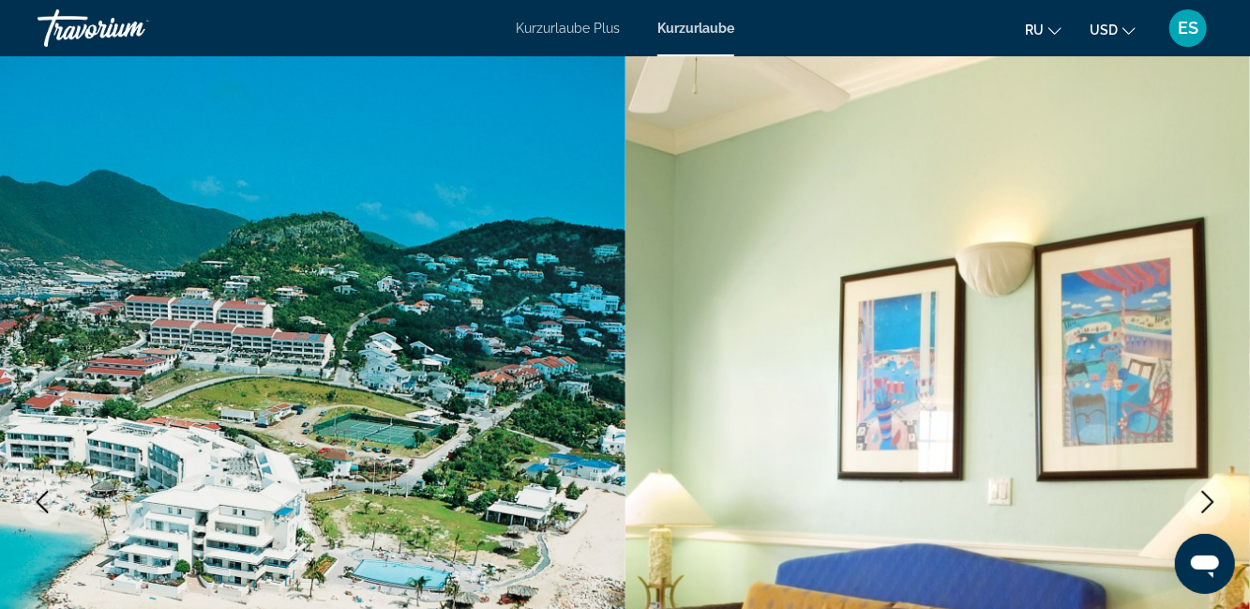
click at [1191, 497] on button "Next image" at bounding box center [1207, 501] width 47 height 47
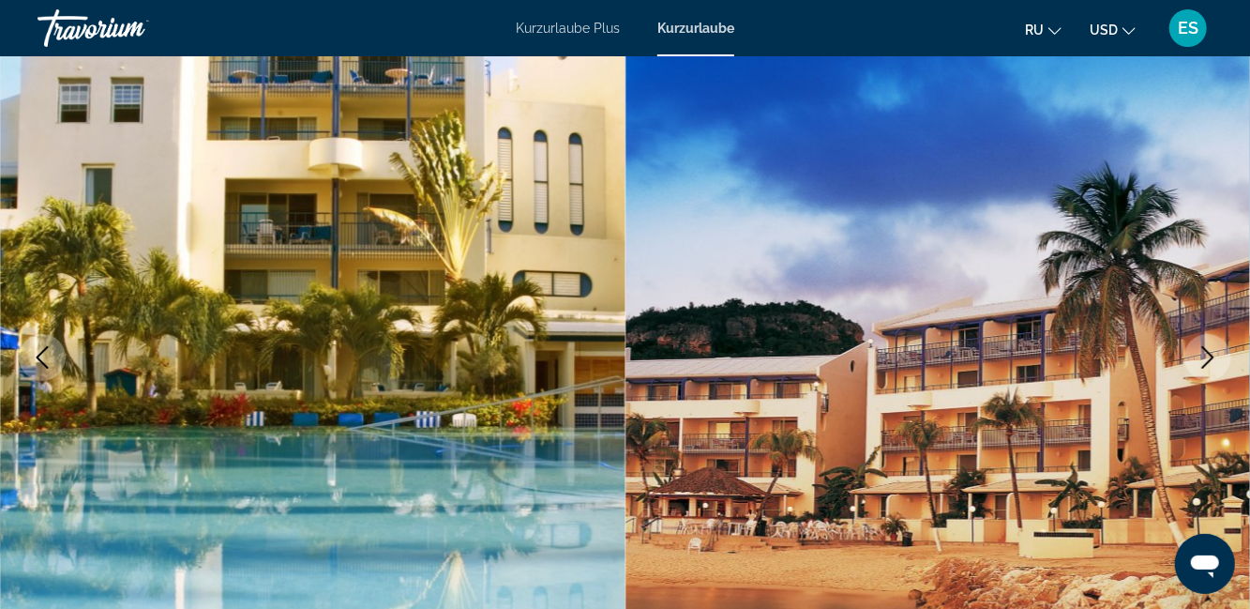
scroll to position [150, 0]
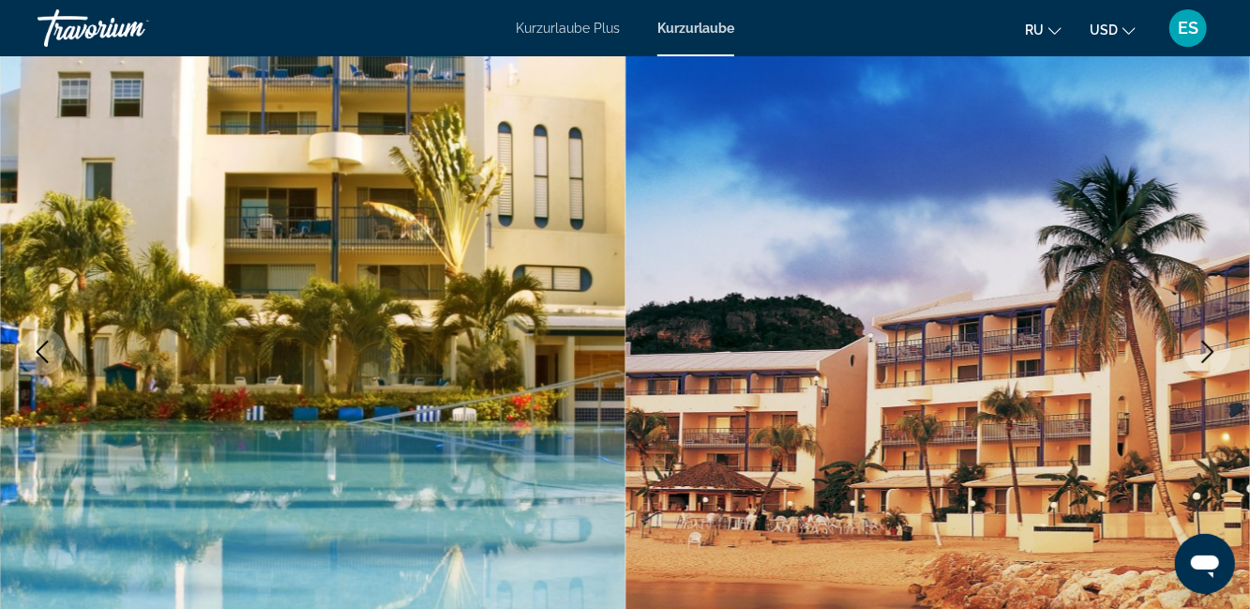
click at [1204, 365] on button "Next image" at bounding box center [1207, 351] width 47 height 47
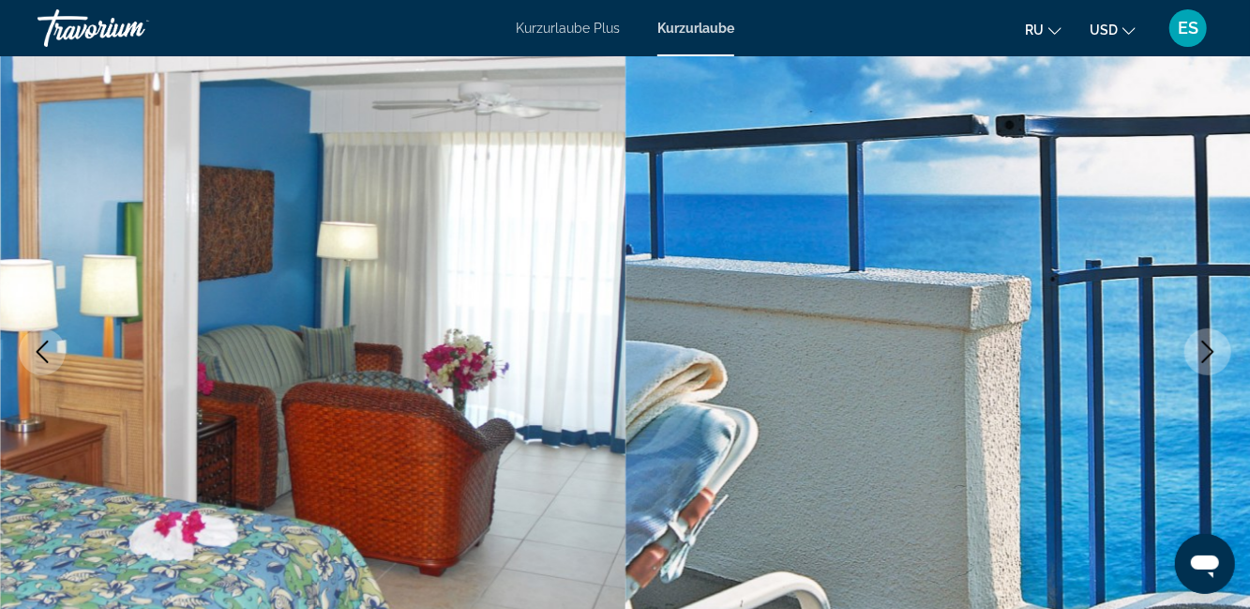
click at [1205, 355] on icon "Next image" at bounding box center [1207, 351] width 23 height 23
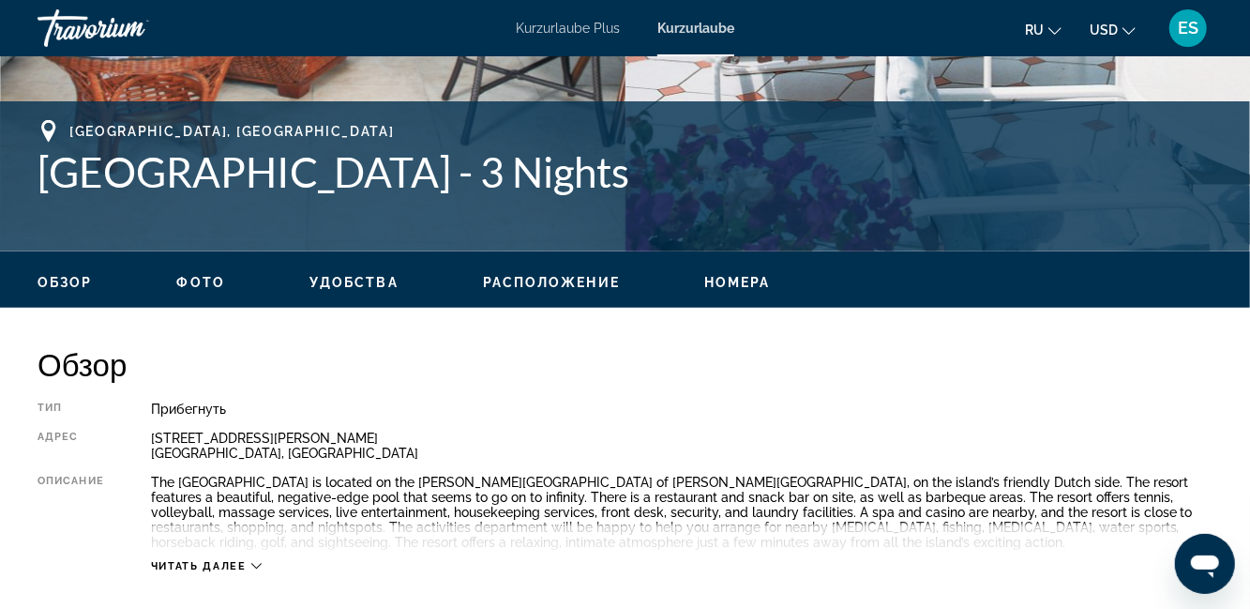
scroll to position [0, 0]
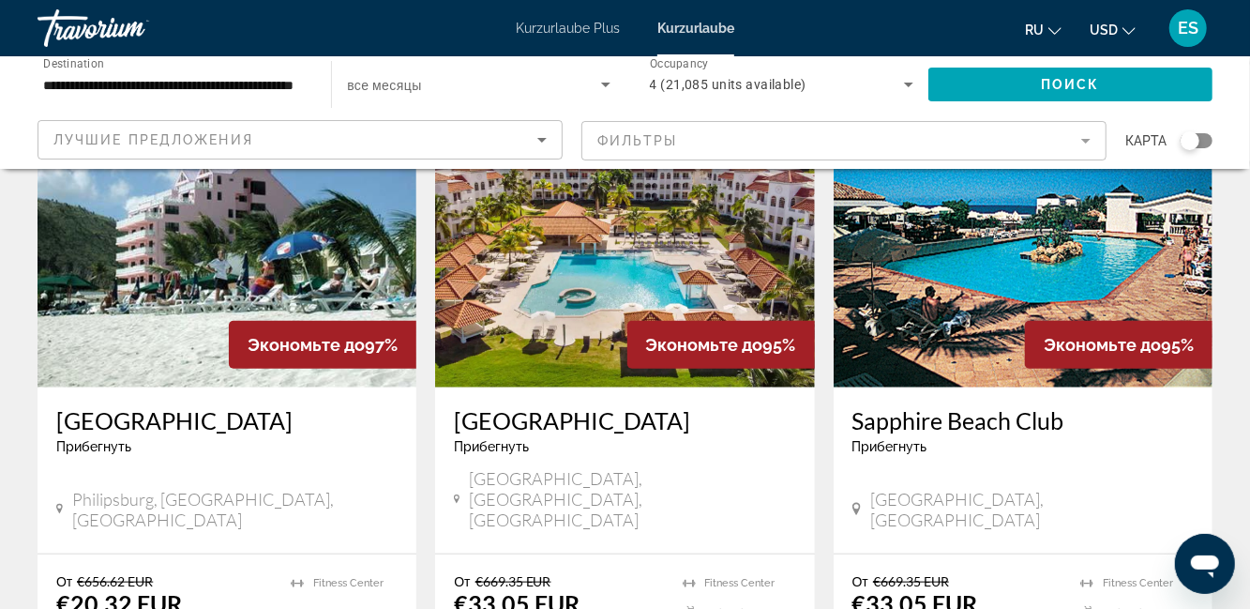
scroll to position [823, 0]
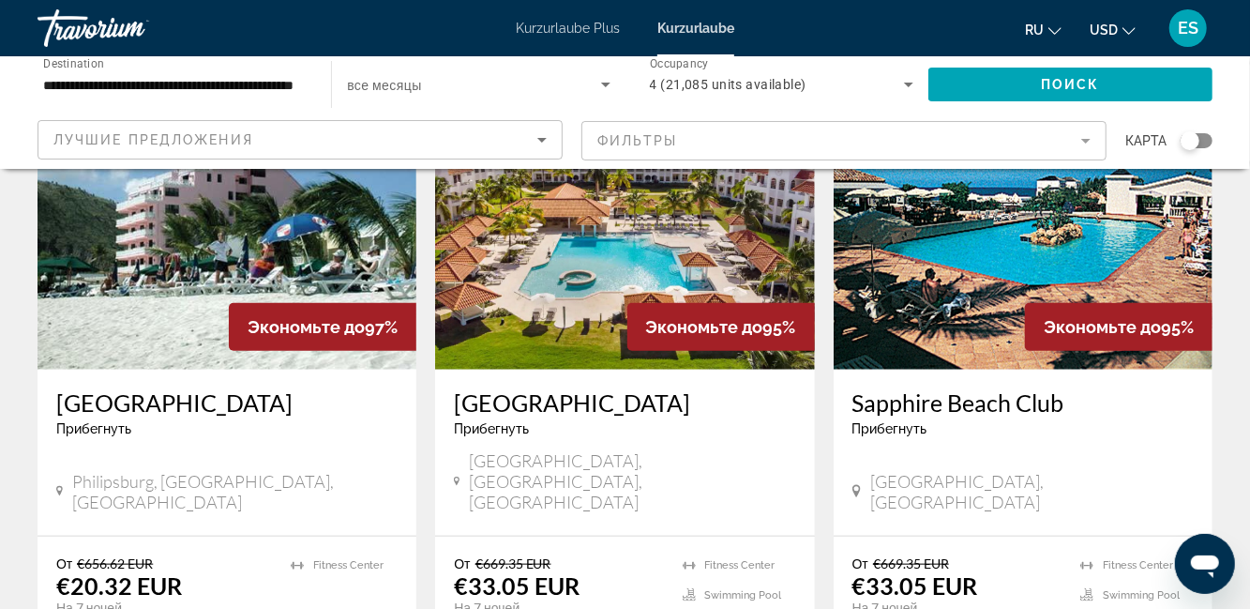
click at [1036, 388] on h3 "Sapphire Beach Club" at bounding box center [1022, 402] width 341 height 28
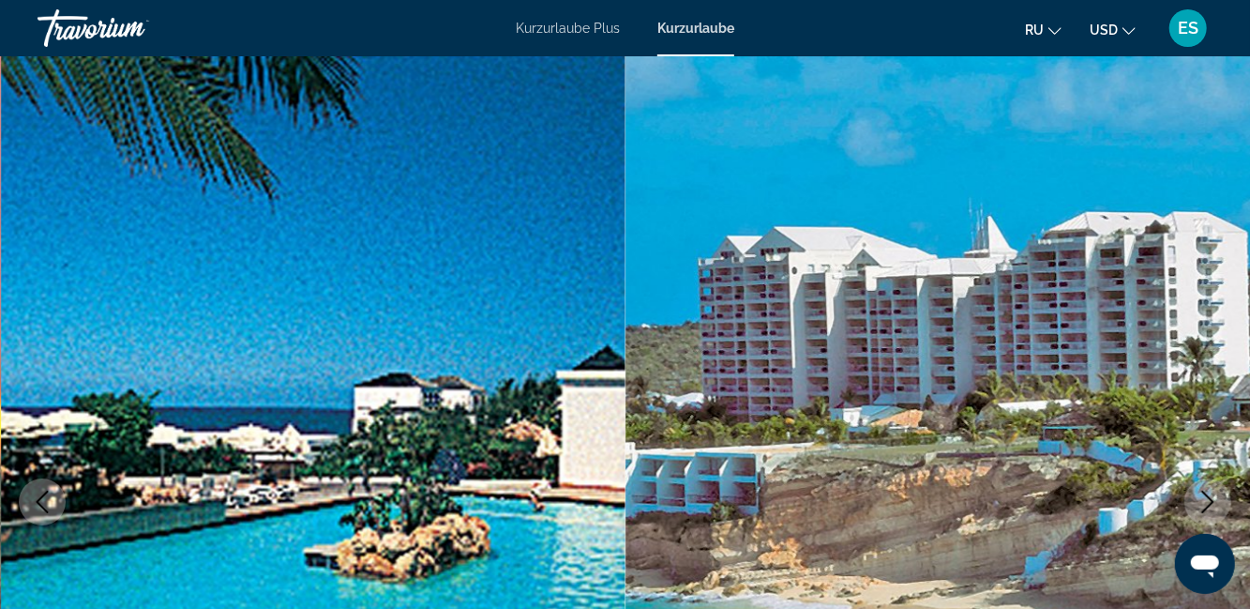
click at [1196, 514] on button "Next image" at bounding box center [1207, 501] width 47 height 47
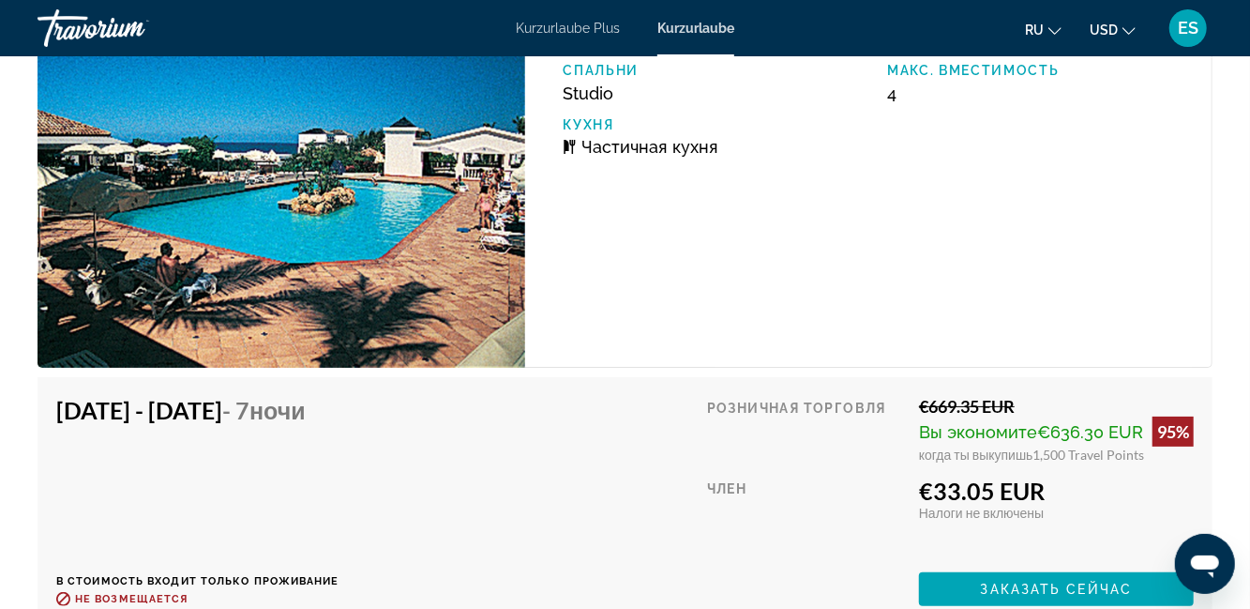
scroll to position [3728, 0]
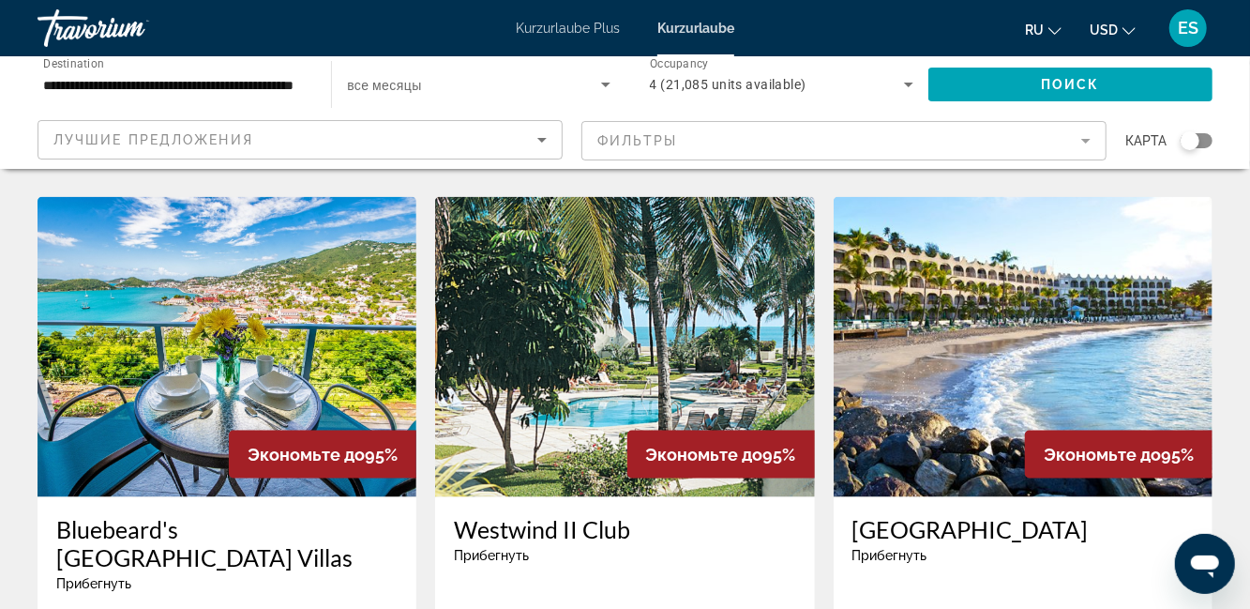
scroll to position [1378, 0]
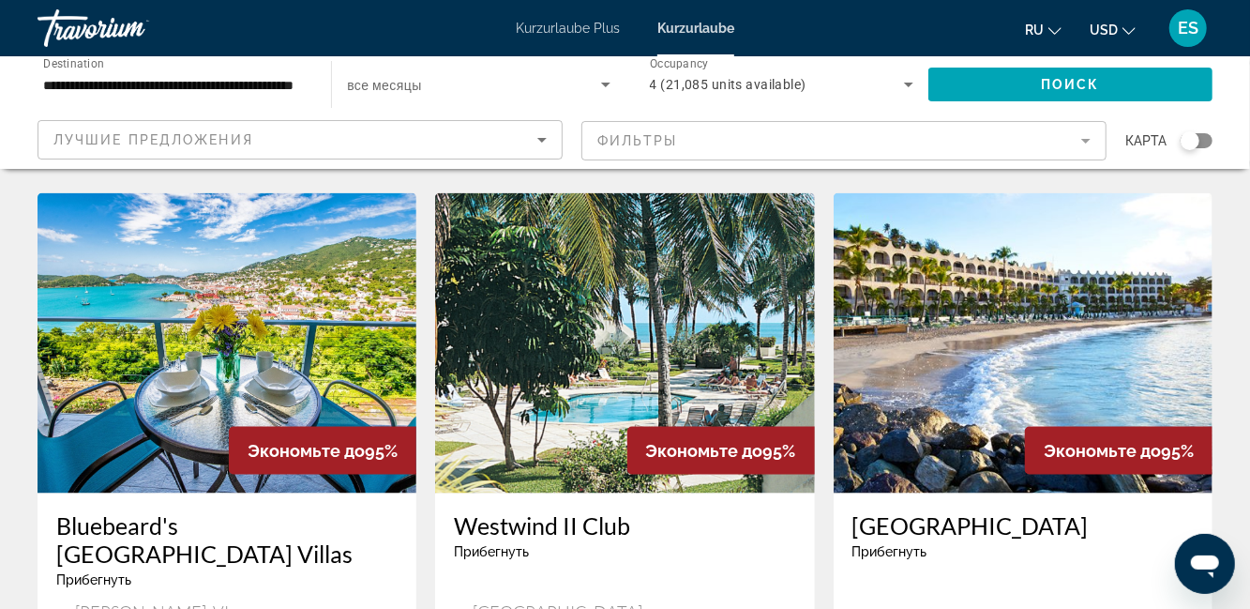
click at [520, 398] on img "Hauptinhalt" at bounding box center [624, 343] width 379 height 300
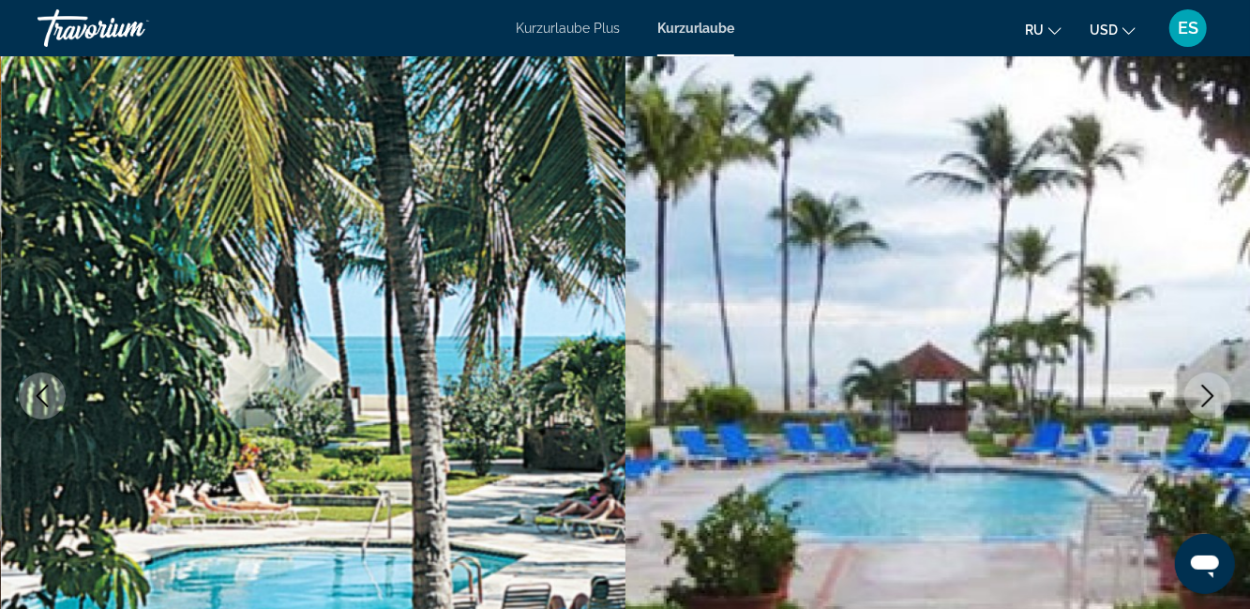
scroll to position [113, 0]
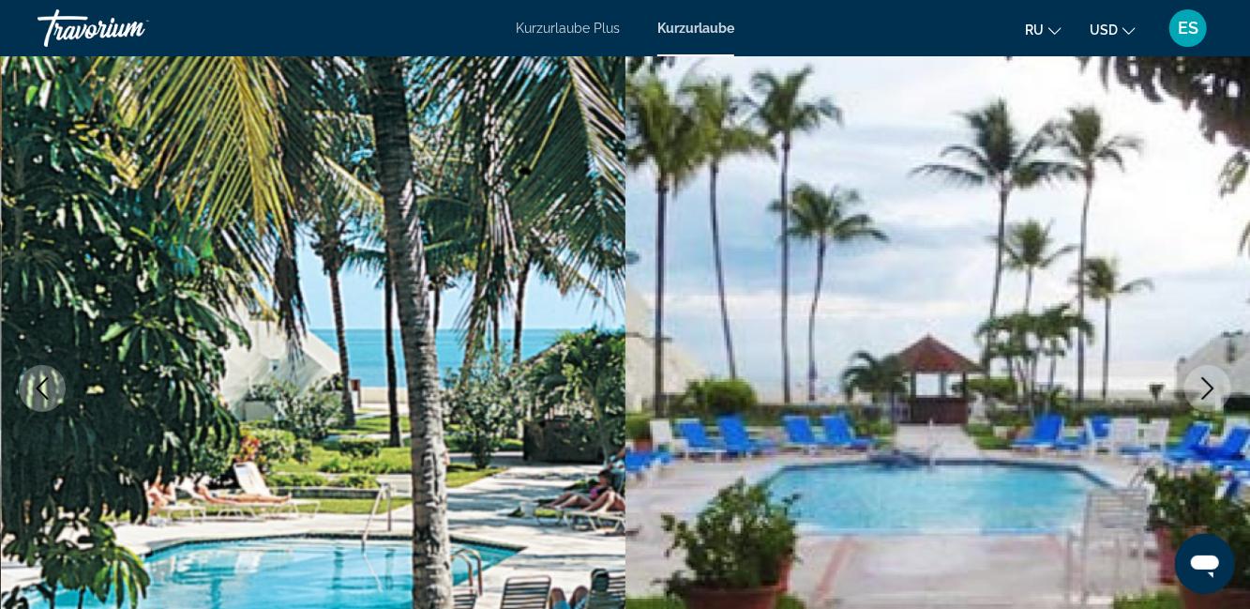
click at [1198, 534] on img "Hauptinhalt" at bounding box center [937, 388] width 625 height 891
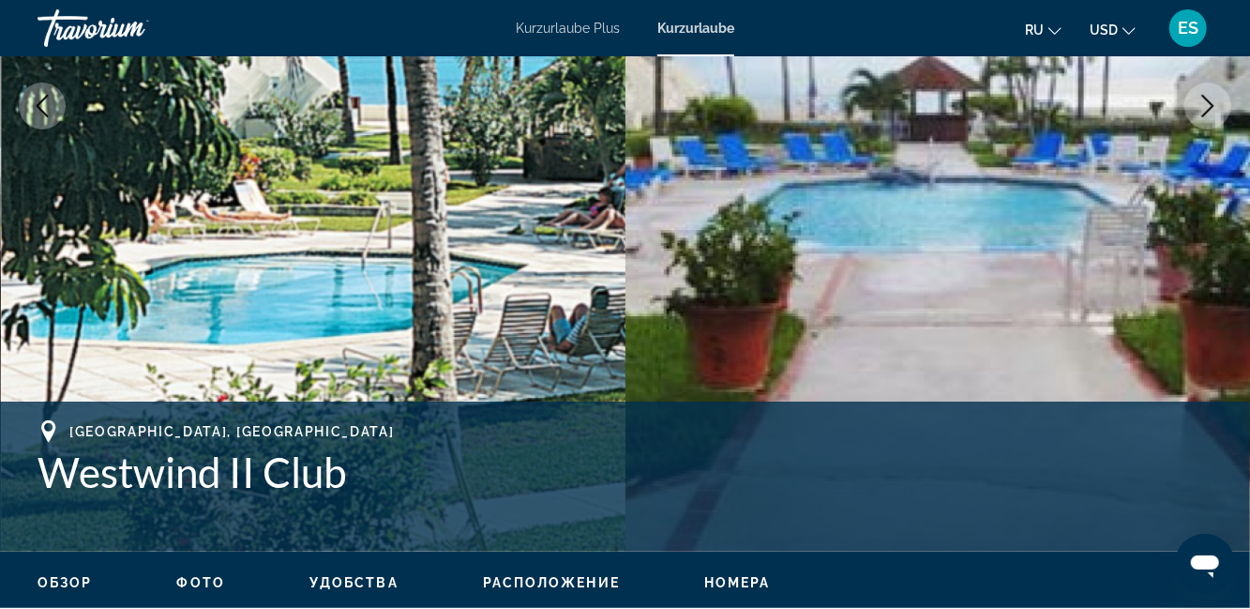
scroll to position [395, 0]
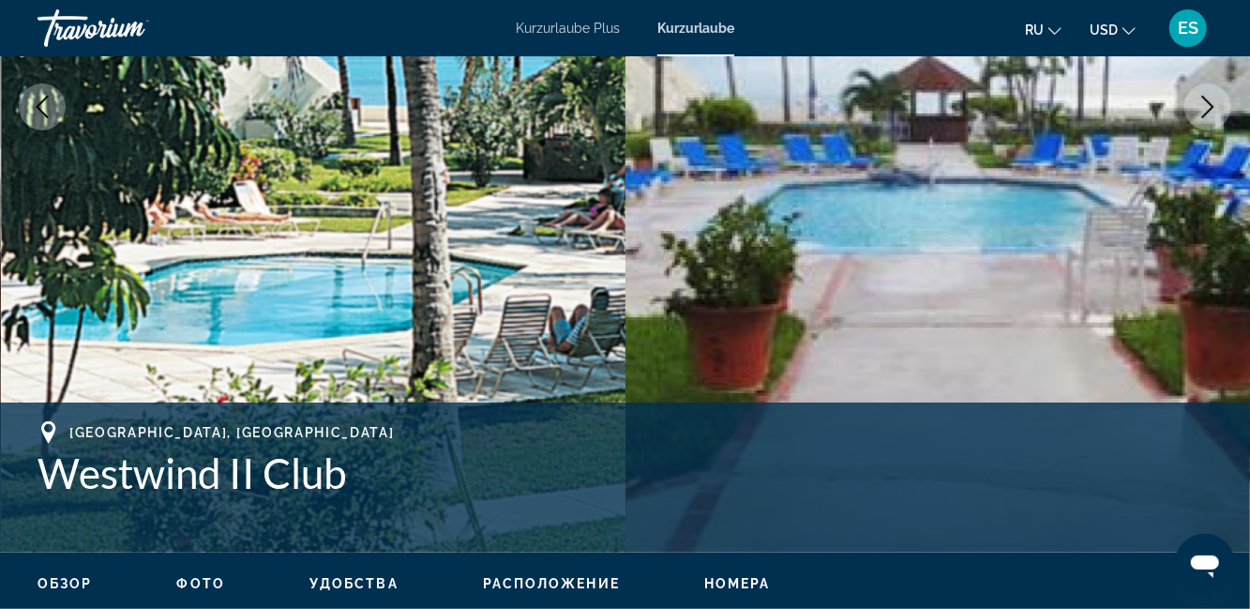
click at [1150, 353] on img "Hauptinhalt" at bounding box center [937, 107] width 625 height 891
click at [1165, 440] on div "Cable Beach, Bahamas" at bounding box center [625, 432] width 1175 height 23
click at [1168, 422] on div "Cable Beach, Bahamas" at bounding box center [625, 432] width 1175 height 23
click at [1164, 437] on div "Cable Beach, Bahamas" at bounding box center [625, 432] width 1175 height 23
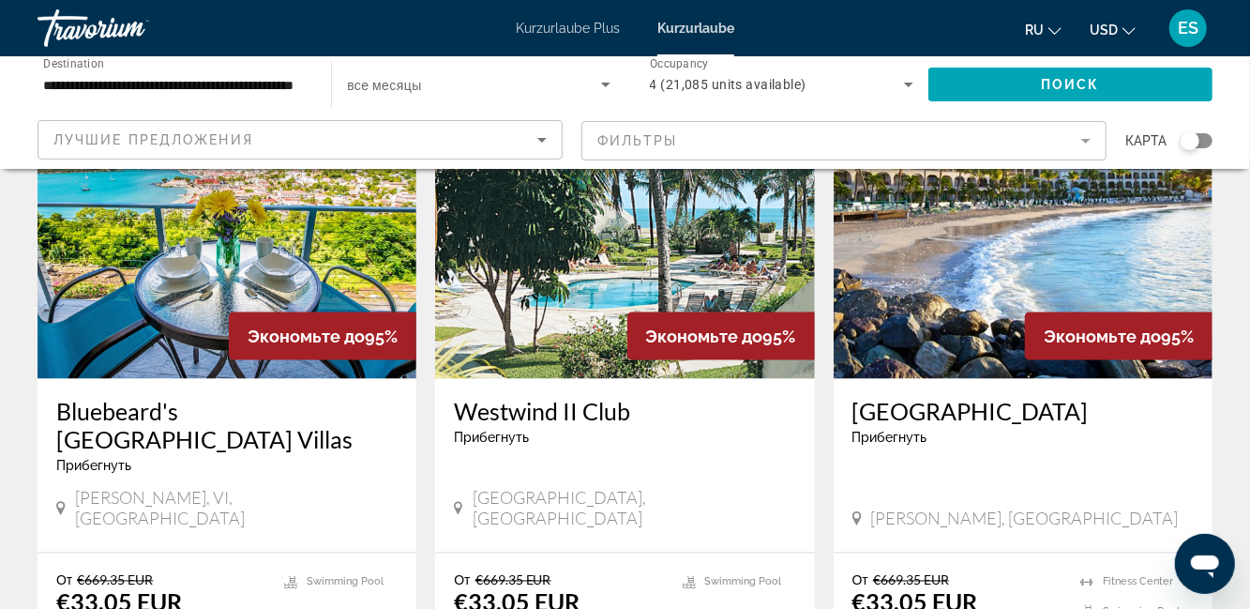
scroll to position [1498, 0]
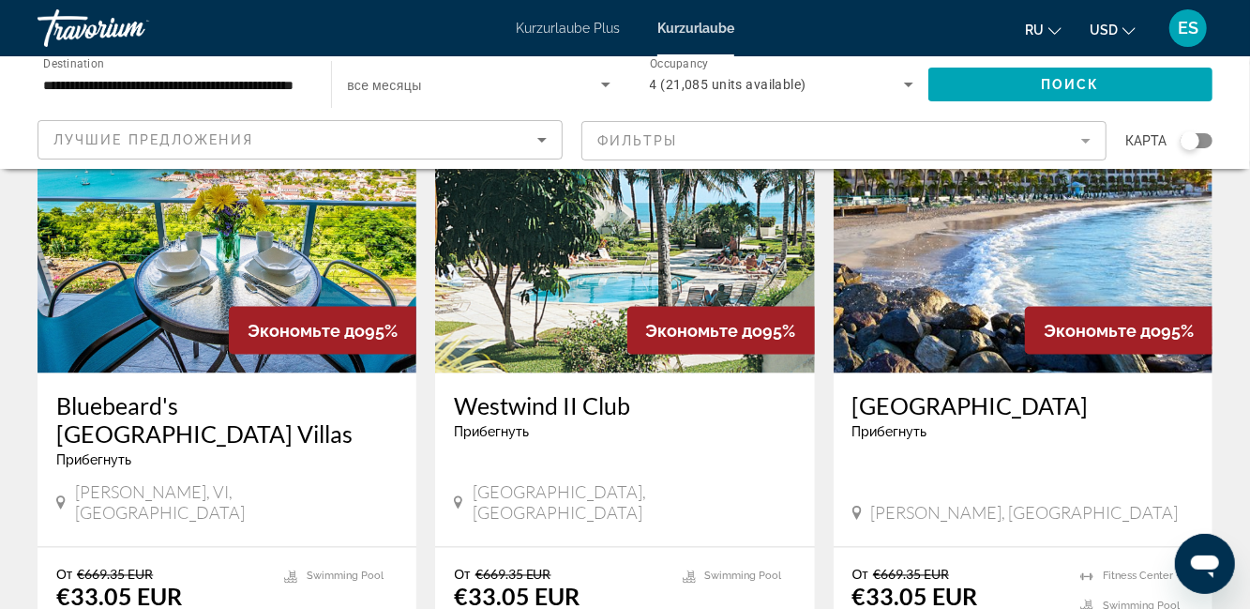
click at [977, 392] on h3 "Belair Beach Hotel" at bounding box center [1022, 406] width 341 height 28
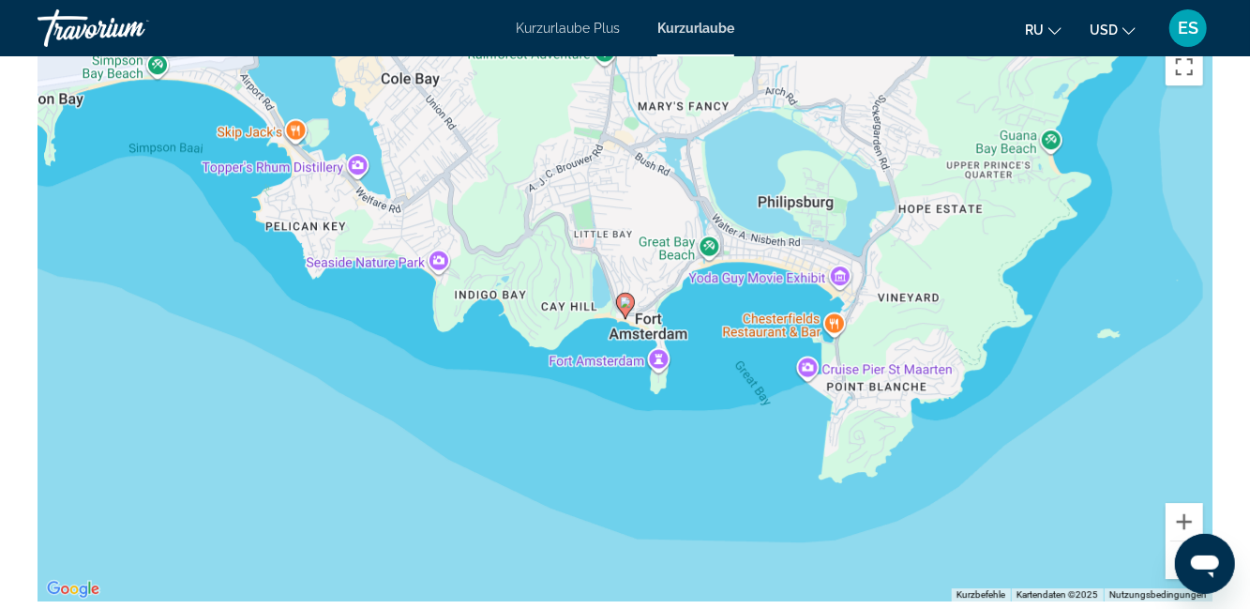
scroll to position [2919, 0]
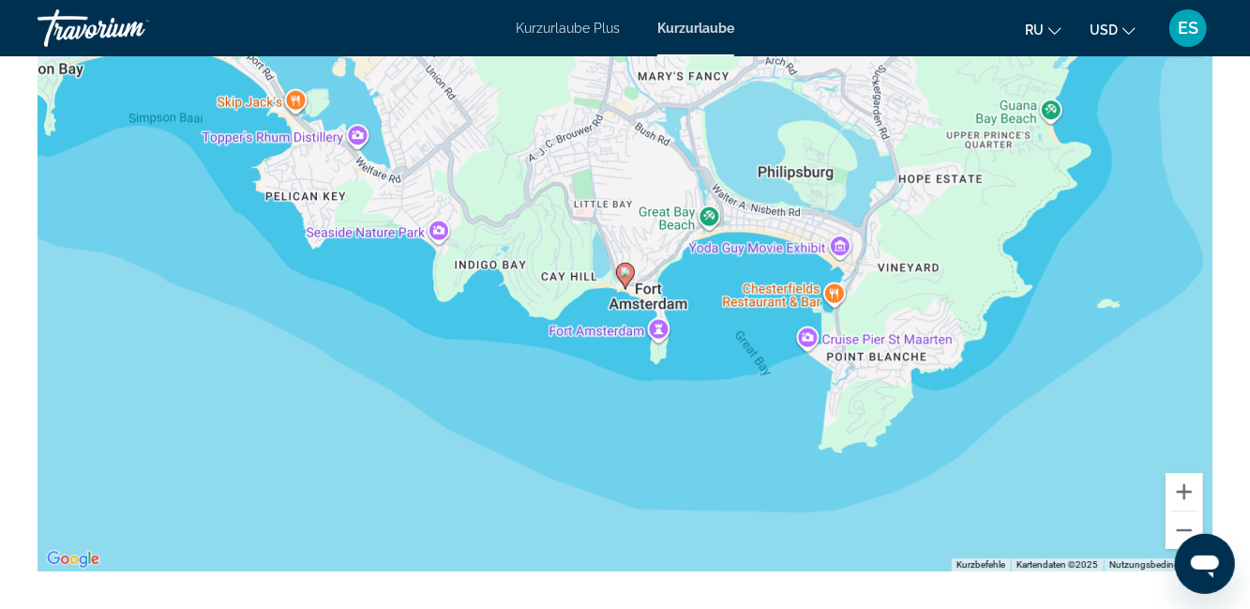
click at [1093, 397] on div "Um den Modus zum Ziehen mit der Tastatur zu aktivieren, drückst du Alt + Eingab…" at bounding box center [625, 289] width 1175 height 563
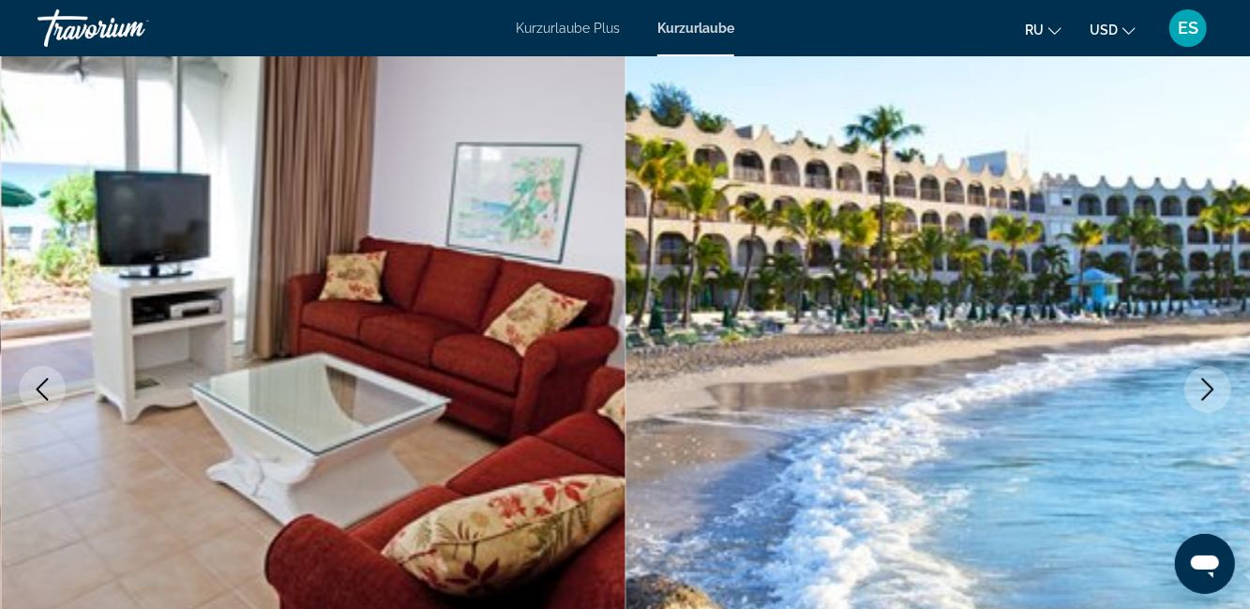
scroll to position [0, 0]
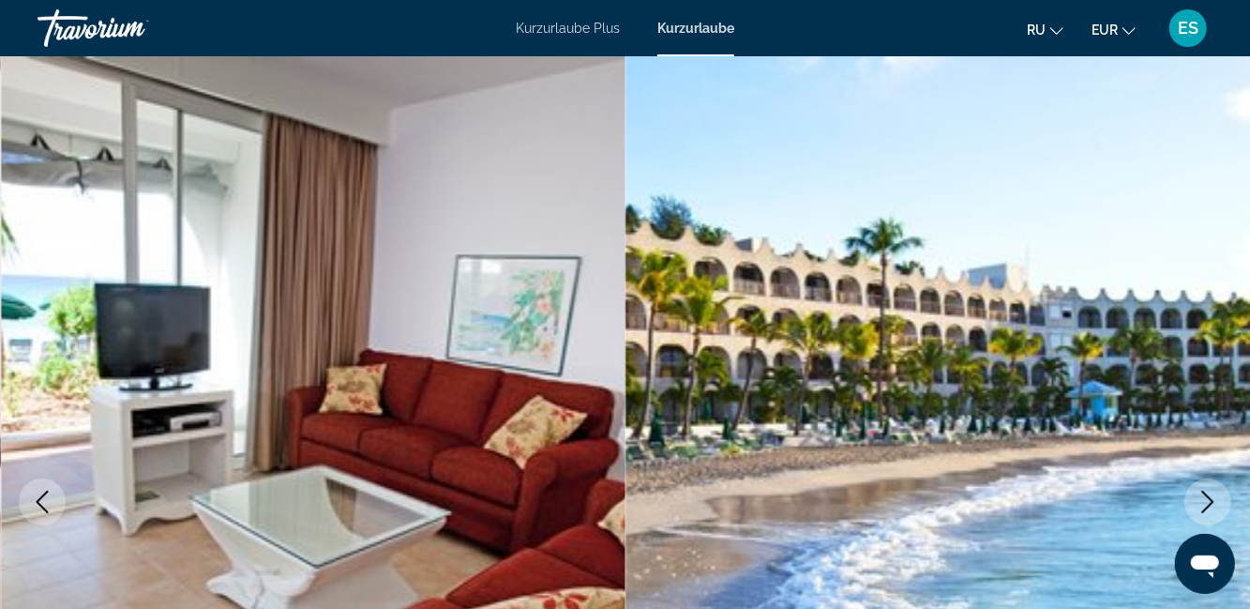
click at [1119, 453] on img "Hauptinhalt" at bounding box center [937, 501] width 625 height 891
click at [141, 341] on img "Hauptinhalt" at bounding box center [313, 501] width 625 height 891
click at [1079, 474] on img "Hauptinhalt" at bounding box center [937, 501] width 625 height 891
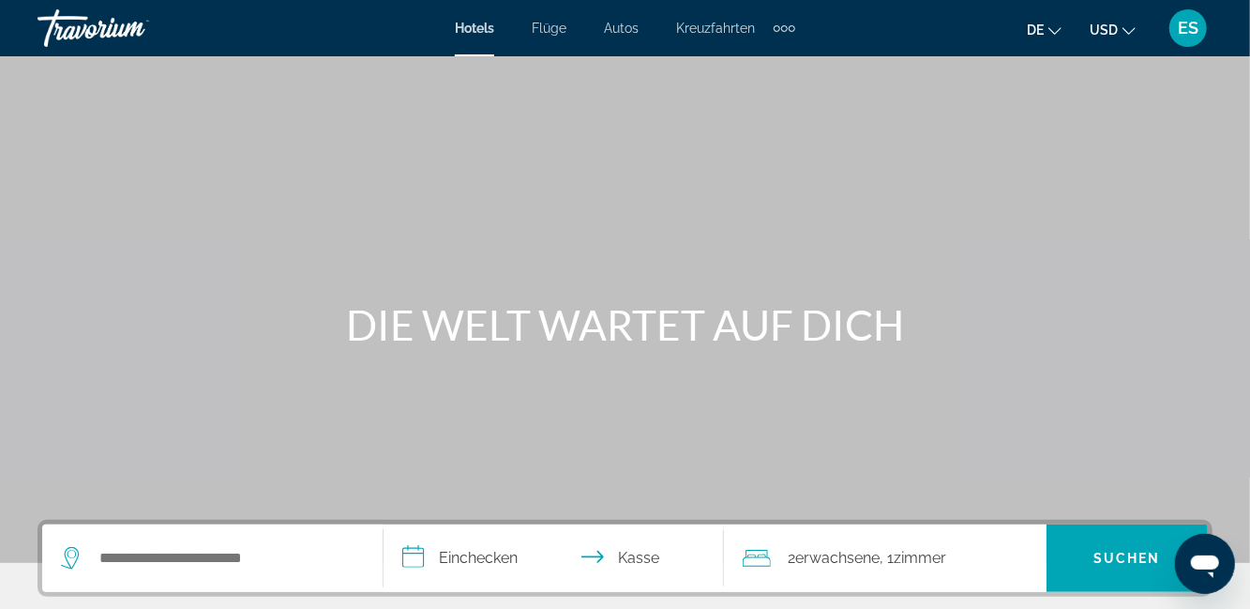
click at [1114, 26] on font "USD" at bounding box center [1104, 30] width 28 height 15
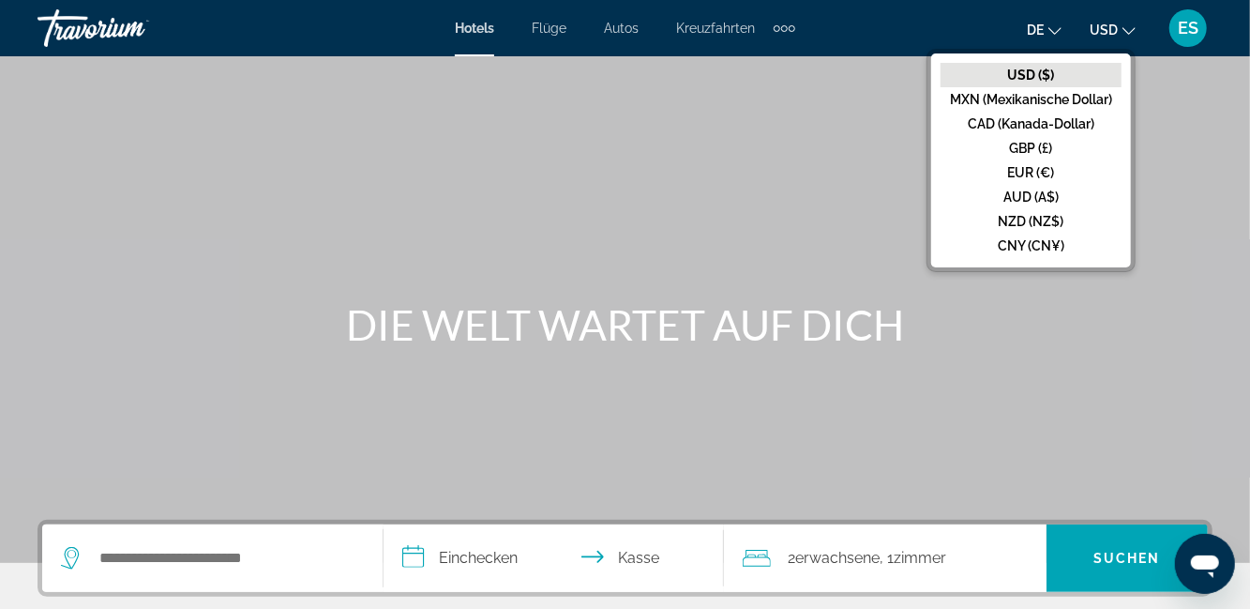
click at [1076, 171] on button "EUR (€)" at bounding box center [1030, 172] width 181 height 24
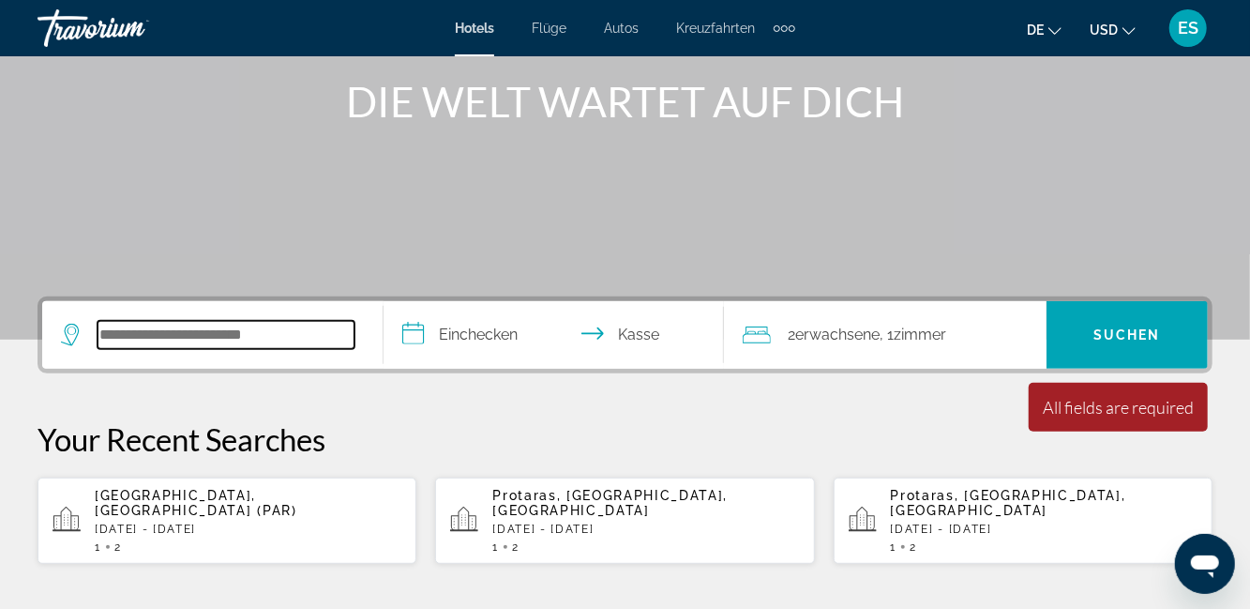
click at [256, 328] on input "Such-Widget" at bounding box center [226, 335] width 257 height 28
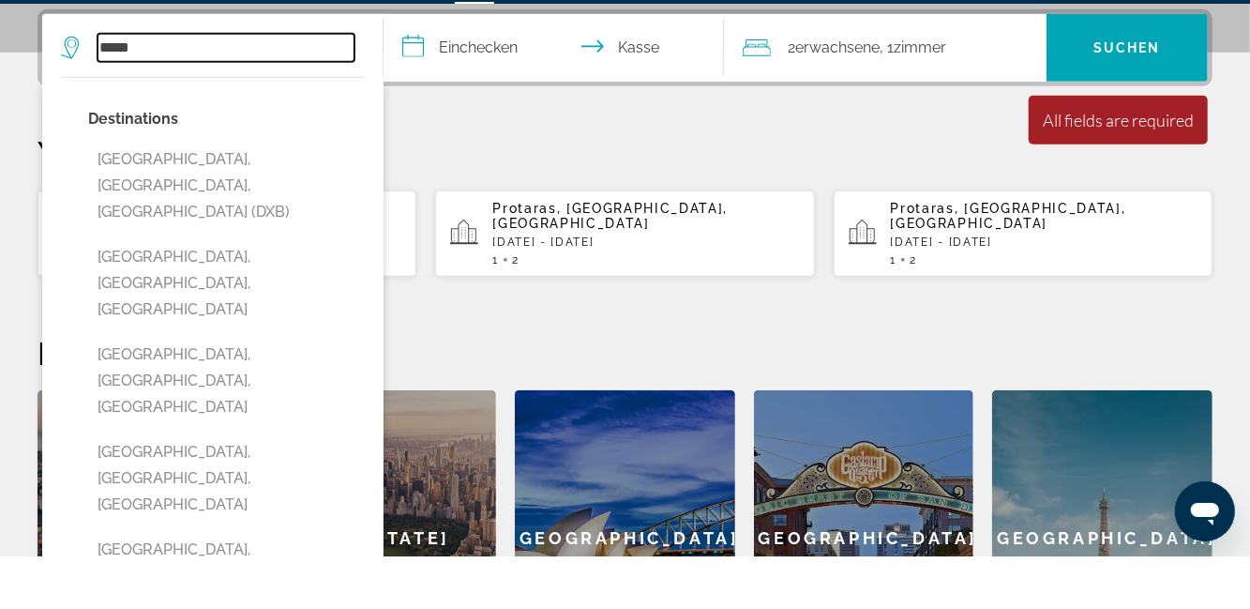
scroll to position [458, 0]
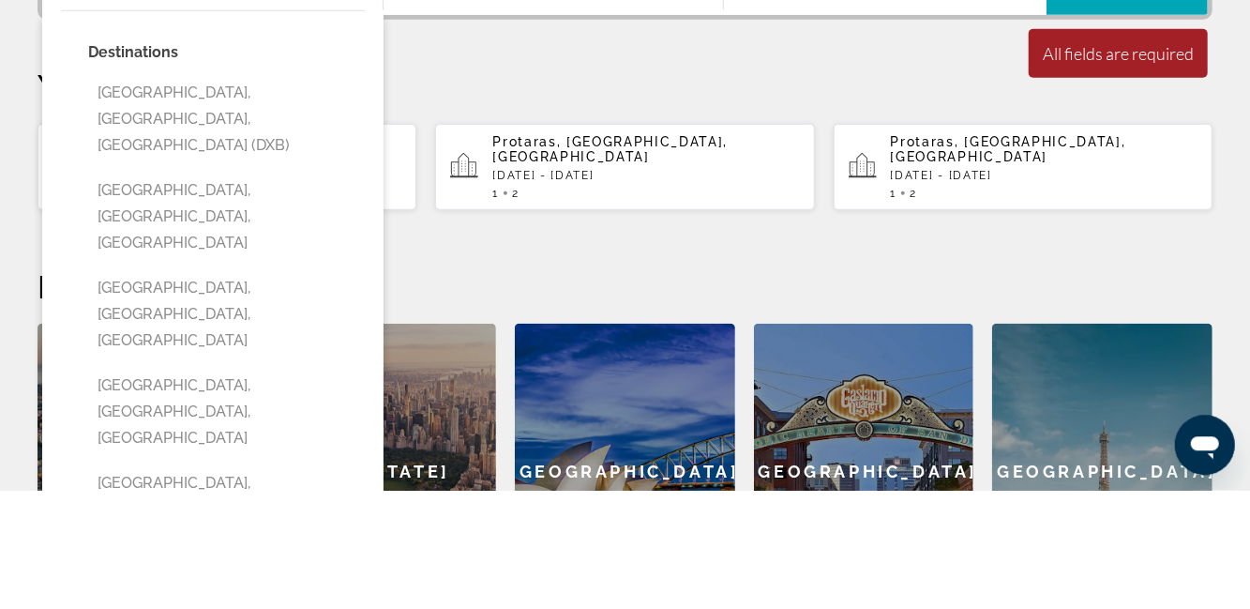
click at [187, 224] on button "[GEOGRAPHIC_DATA], [GEOGRAPHIC_DATA], [GEOGRAPHIC_DATA] (DXB)" at bounding box center [226, 238] width 277 height 88
type input "**********"
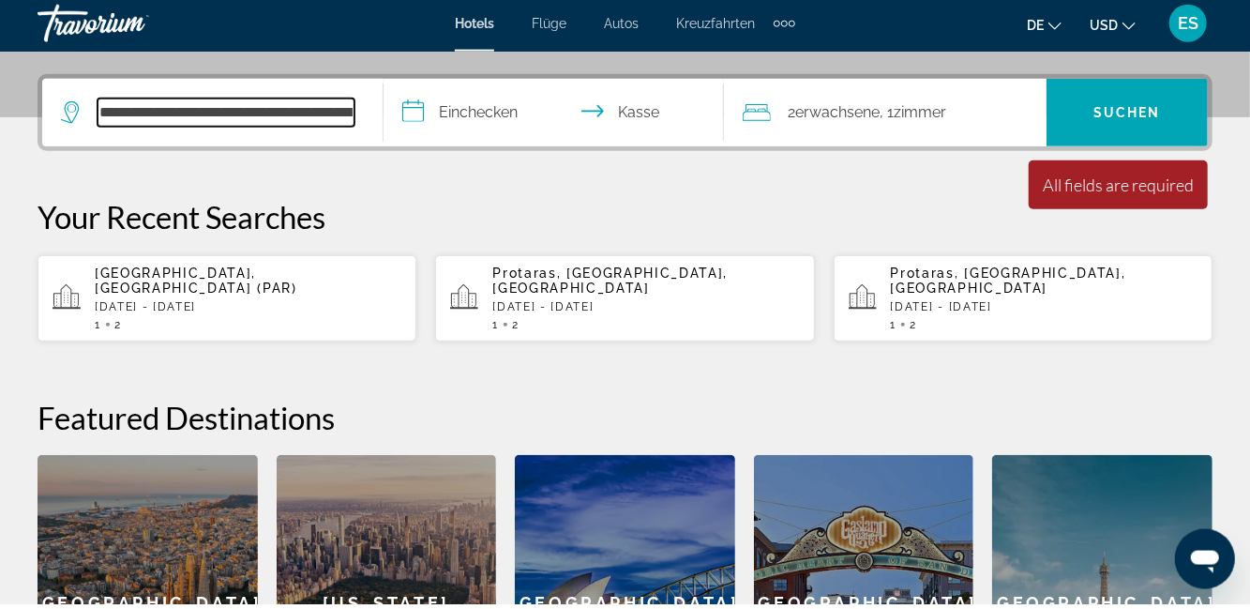
scroll to position [441, 0]
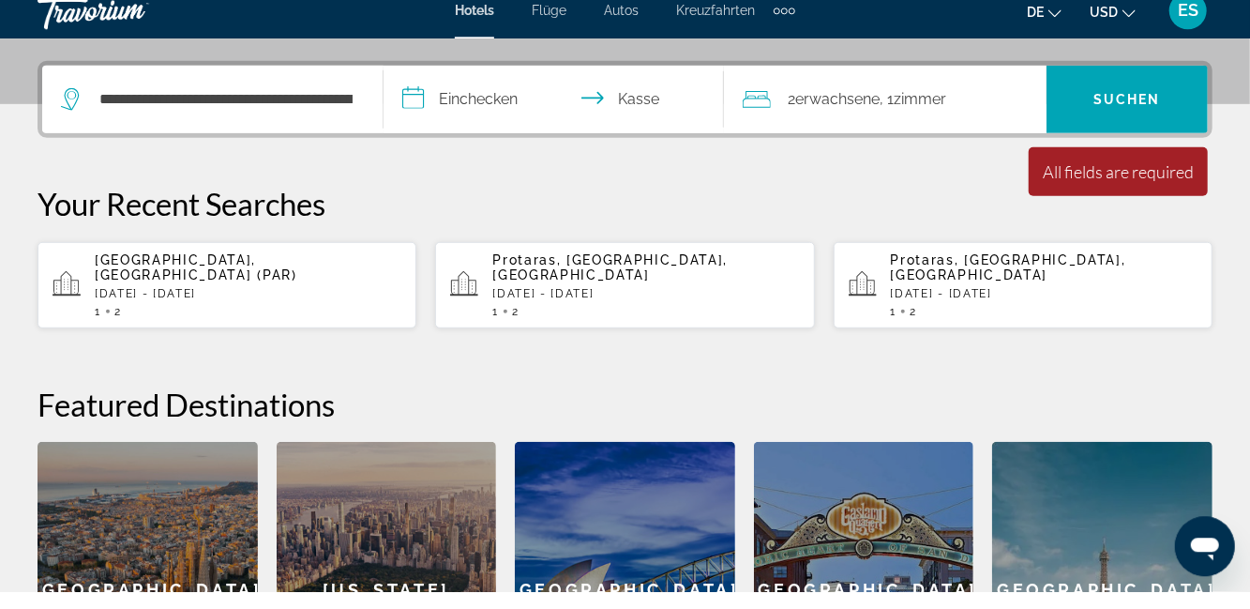
click at [518, 117] on input "**********" at bounding box center [557, 119] width 349 height 73
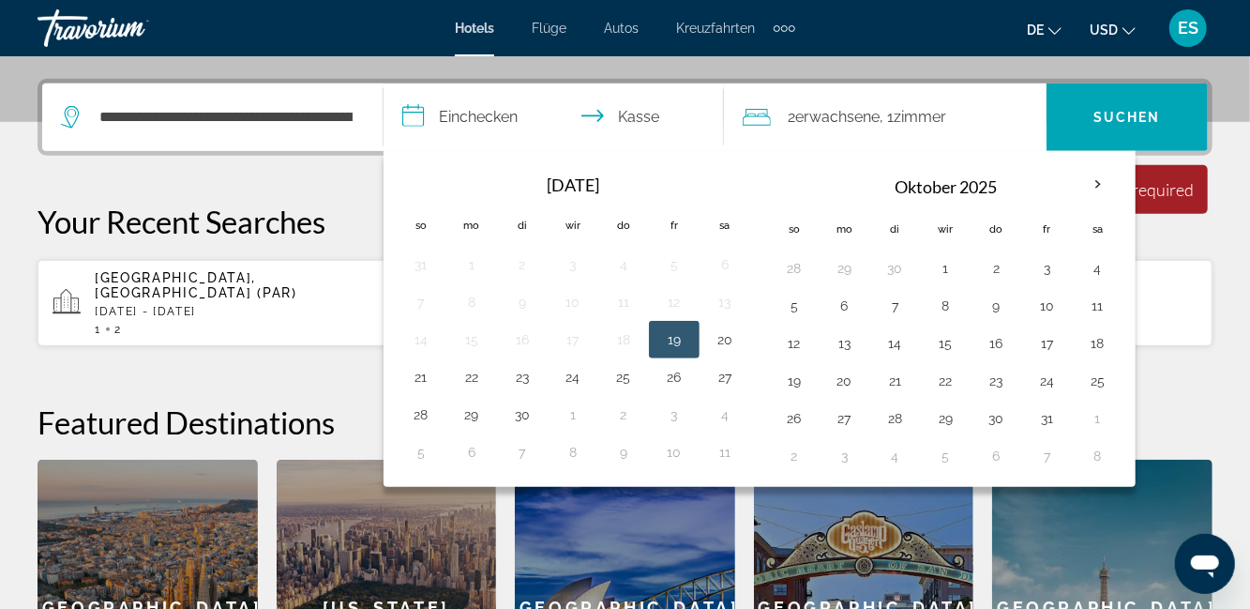
click at [992, 304] on button "9" at bounding box center [997, 306] width 30 height 26
click at [995, 341] on button "16" at bounding box center [997, 343] width 30 height 26
type input "**********"
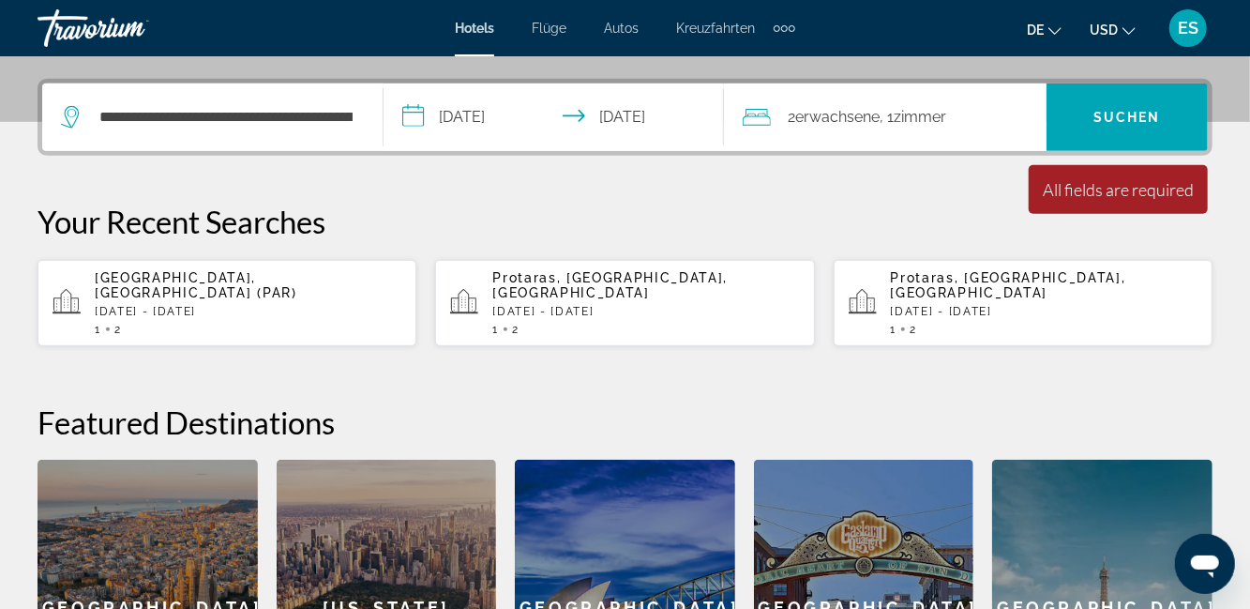
click at [1131, 103] on span "Such-Widget" at bounding box center [1126, 117] width 161 height 45
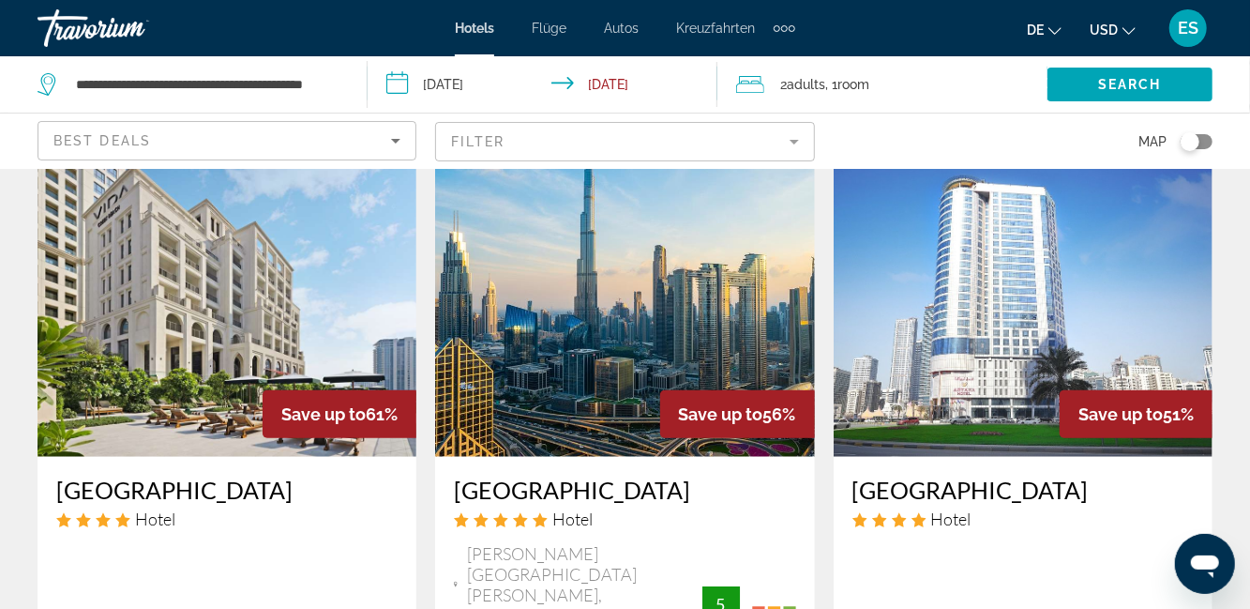
scroll to position [863, 0]
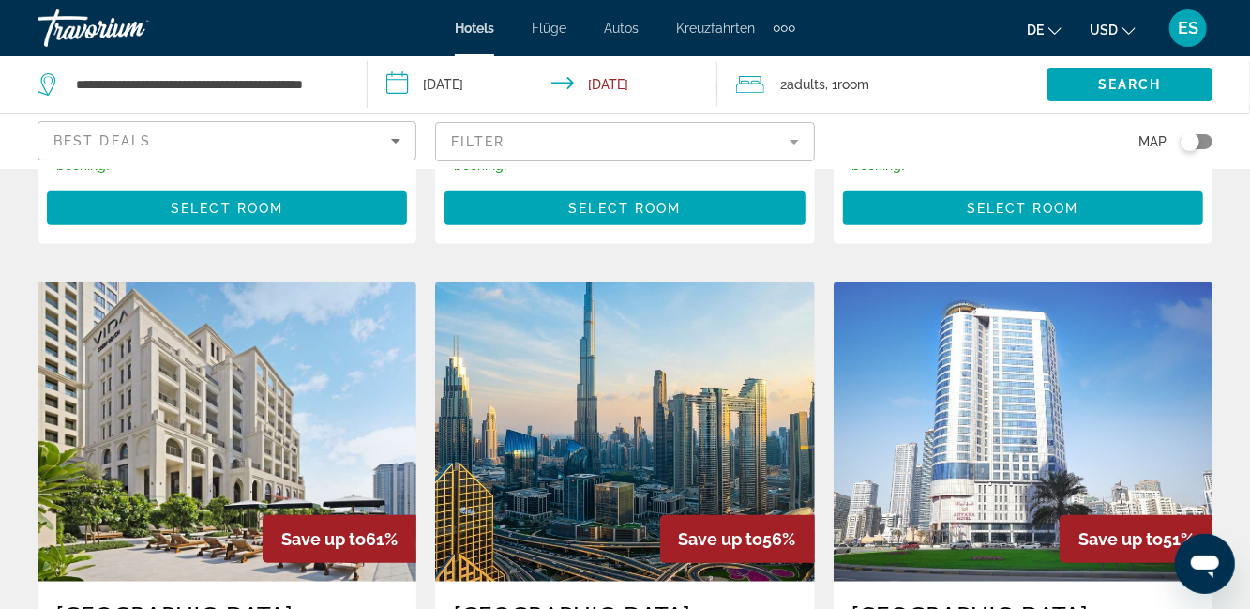
click at [1170, 360] on img "Hauptinhalt" at bounding box center [1023, 431] width 379 height 300
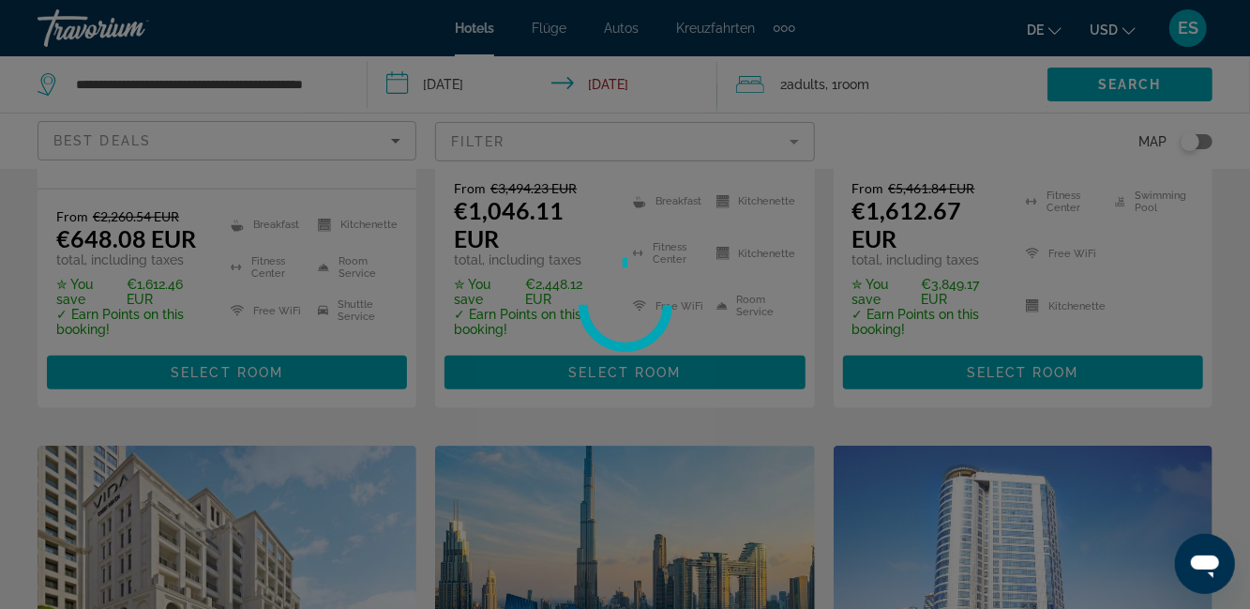
scroll to position [569, 0]
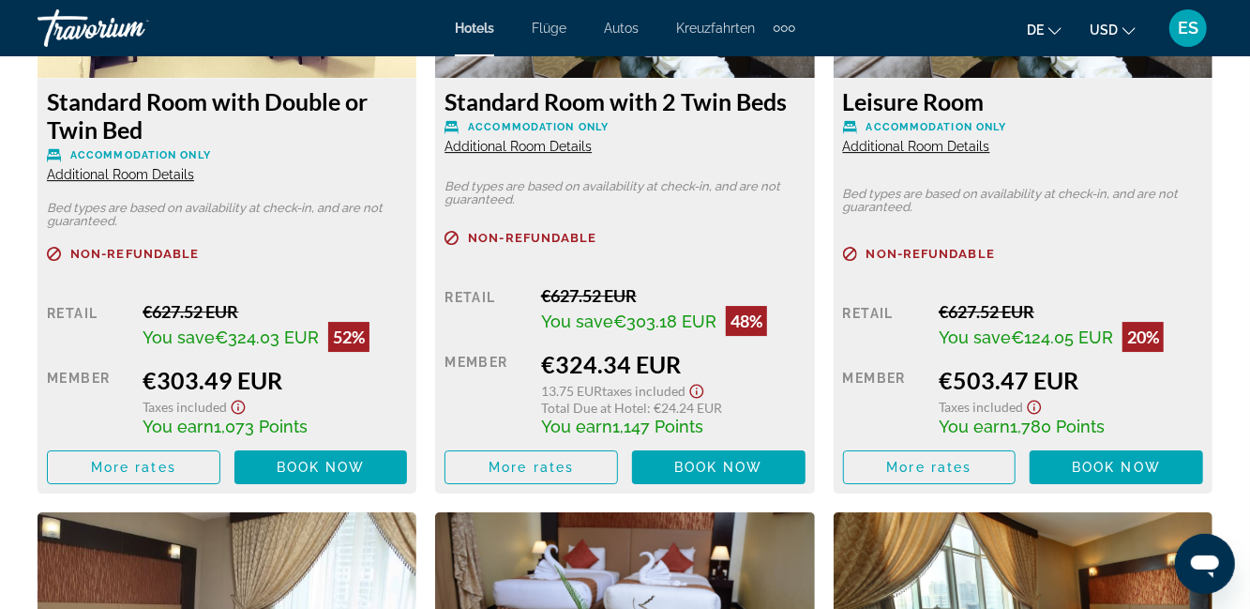
scroll to position [3144, 0]
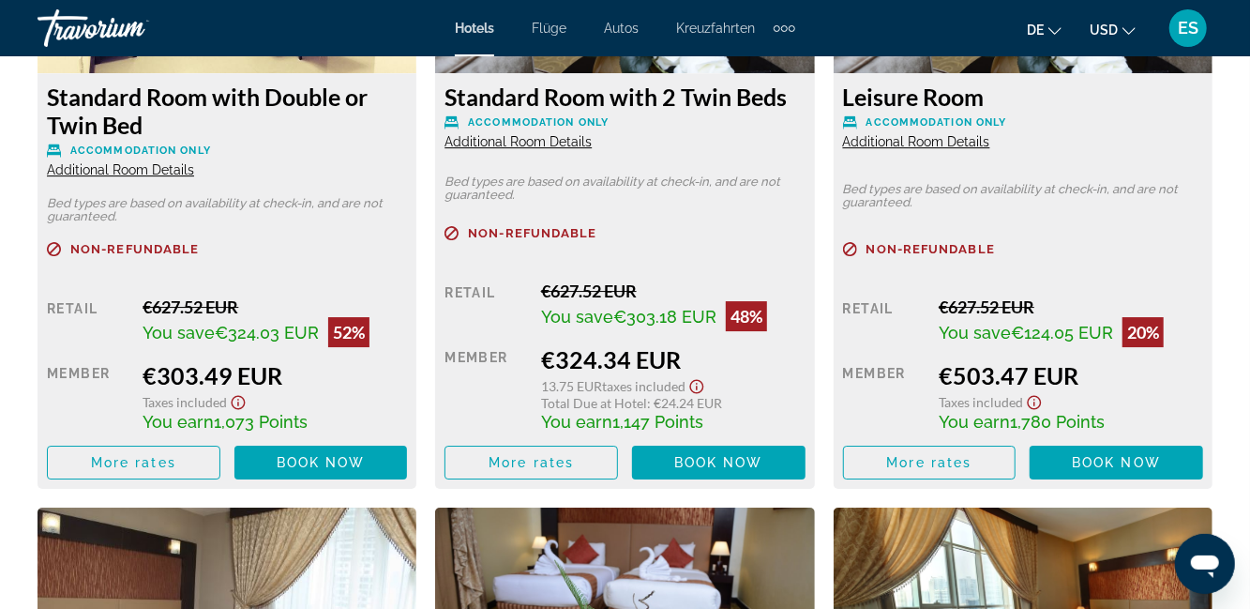
click at [175, 461] on span "More rates" at bounding box center [133, 462] width 85 height 15
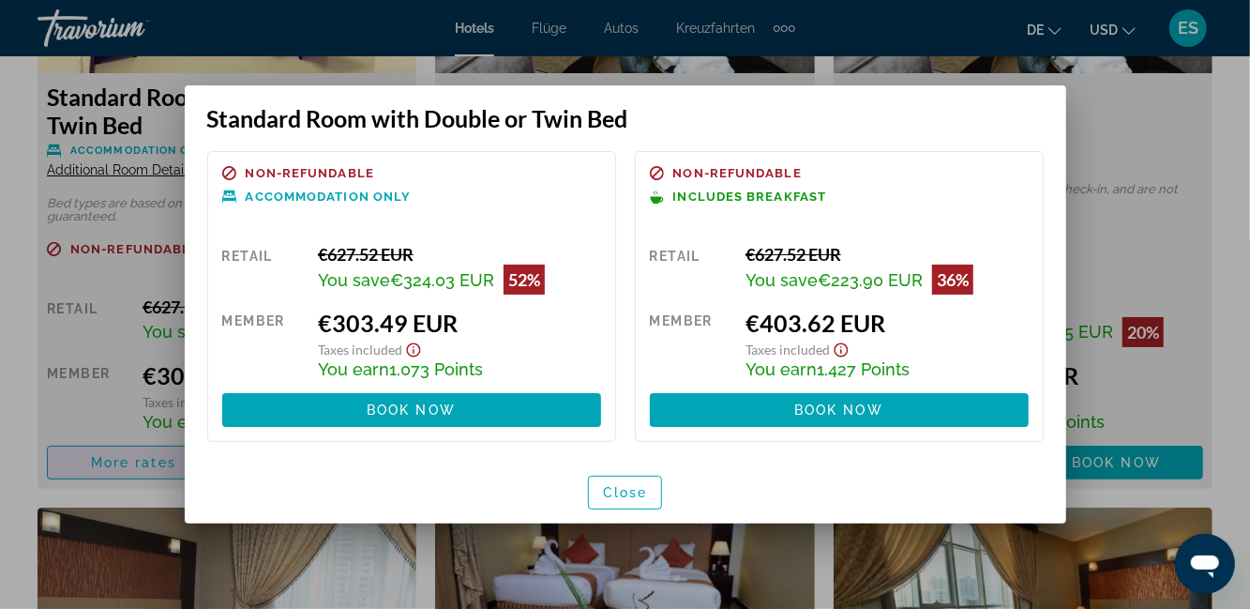
scroll to position [0, 0]
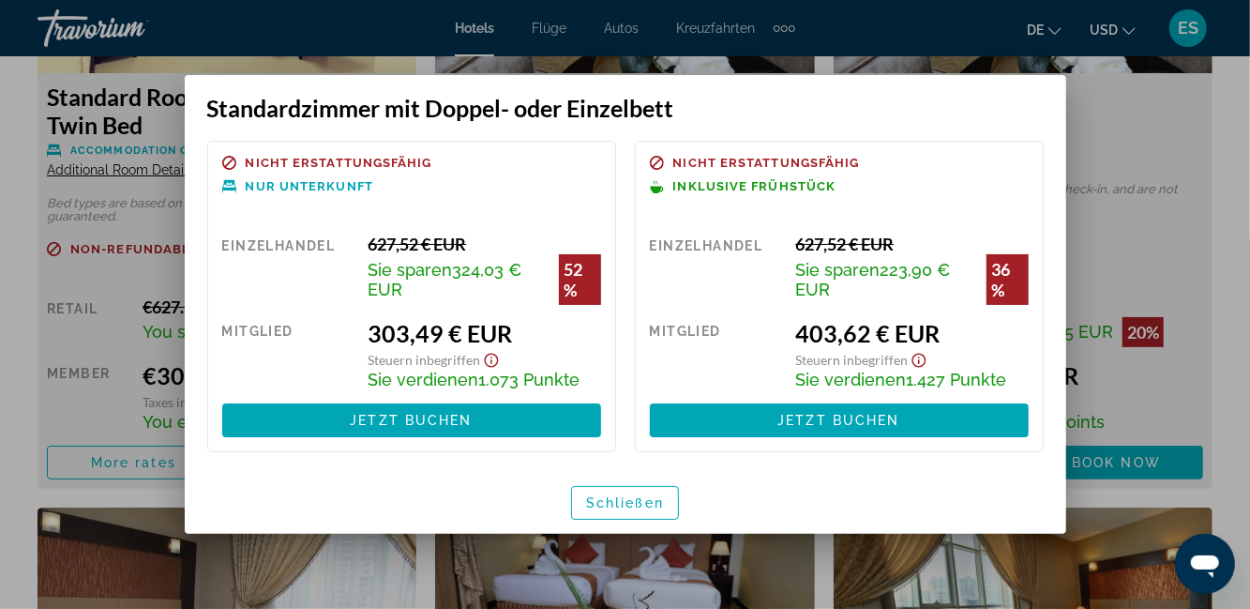
click at [666, 492] on span "button" at bounding box center [625, 502] width 106 height 45
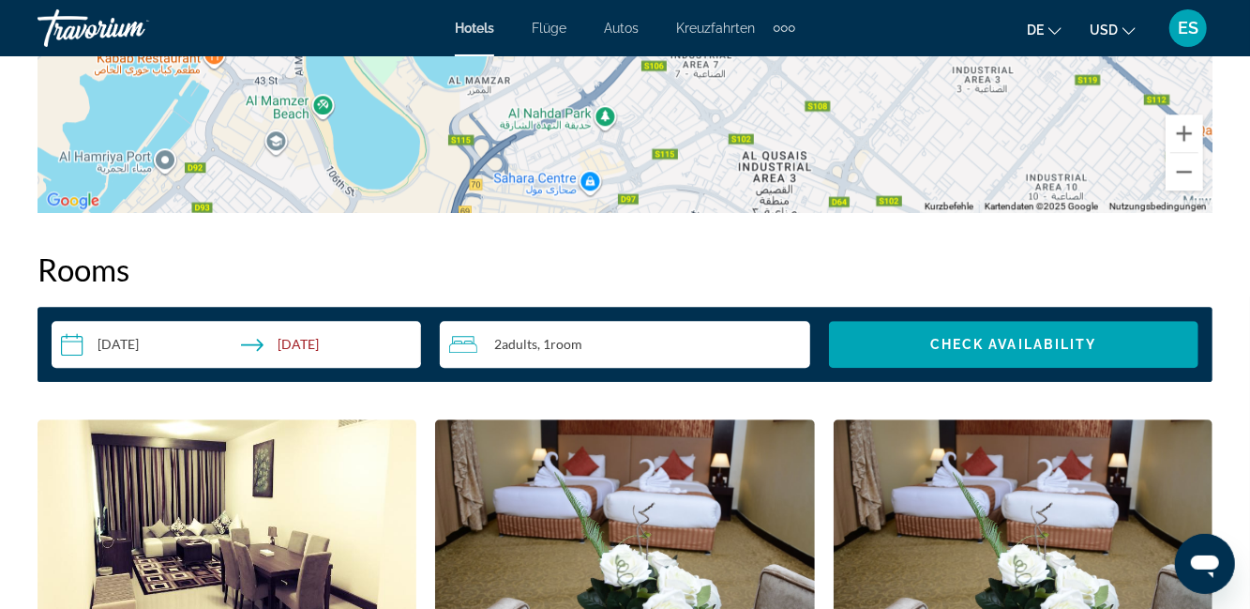
scroll to position [2562, 0]
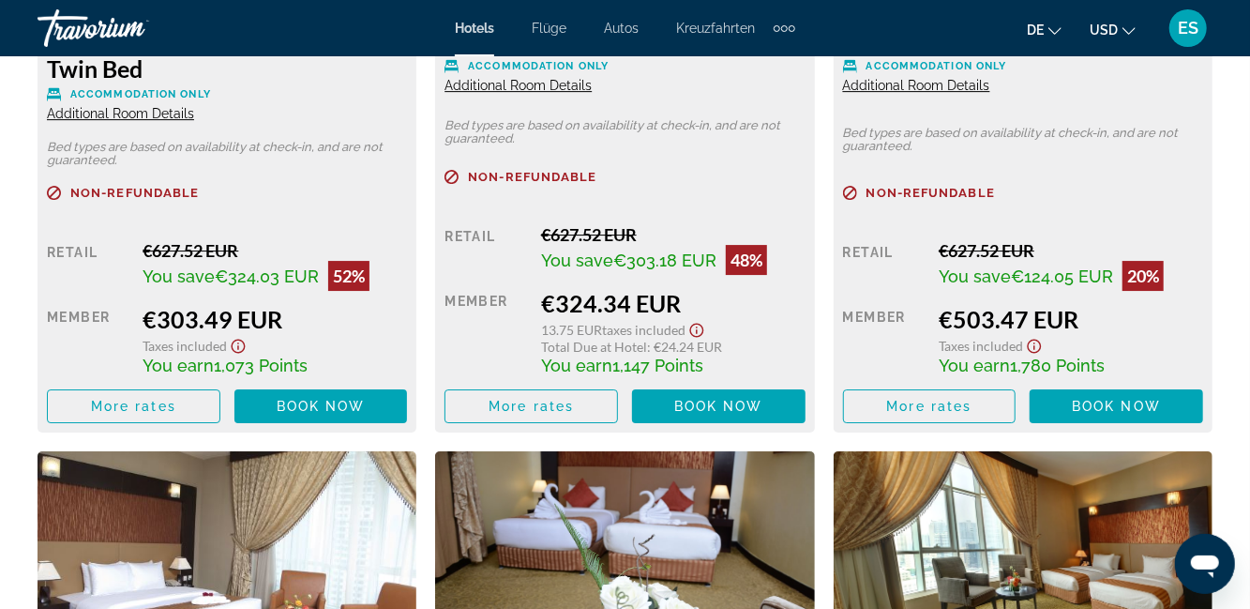
scroll to position [3197, 0]
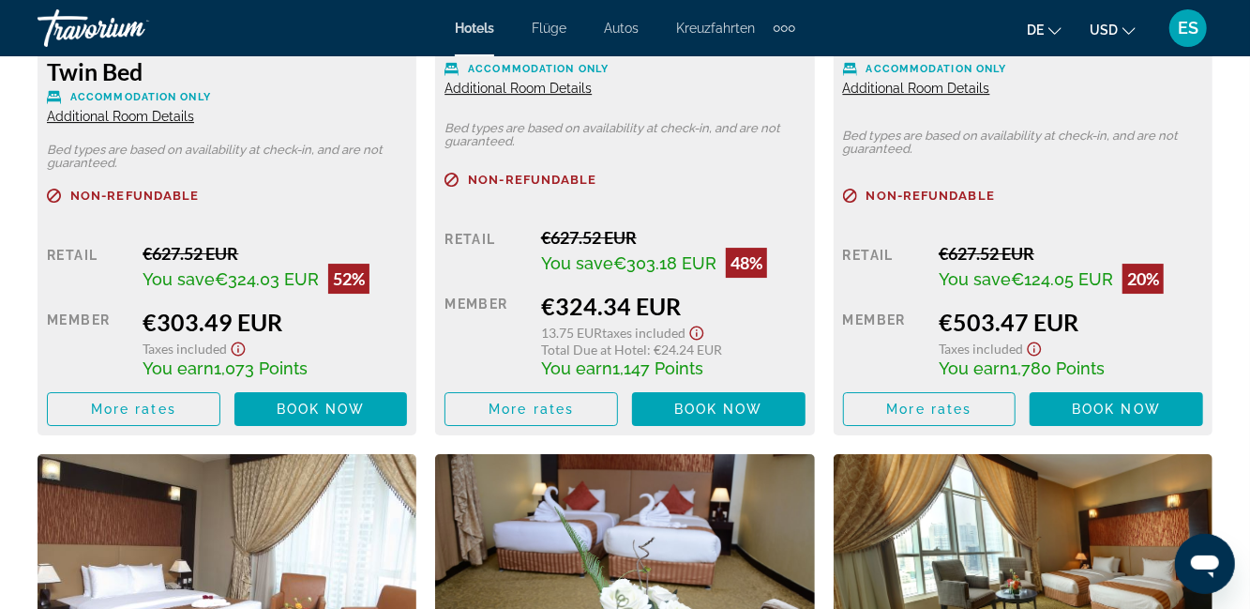
click at [1228, 451] on div "Overview Type Hotel Address [GEOGRAPHIC_DATA], [GEOGRAPHIC_DATA] Description Am…" at bounding box center [625, 592] width 1250 height 5499
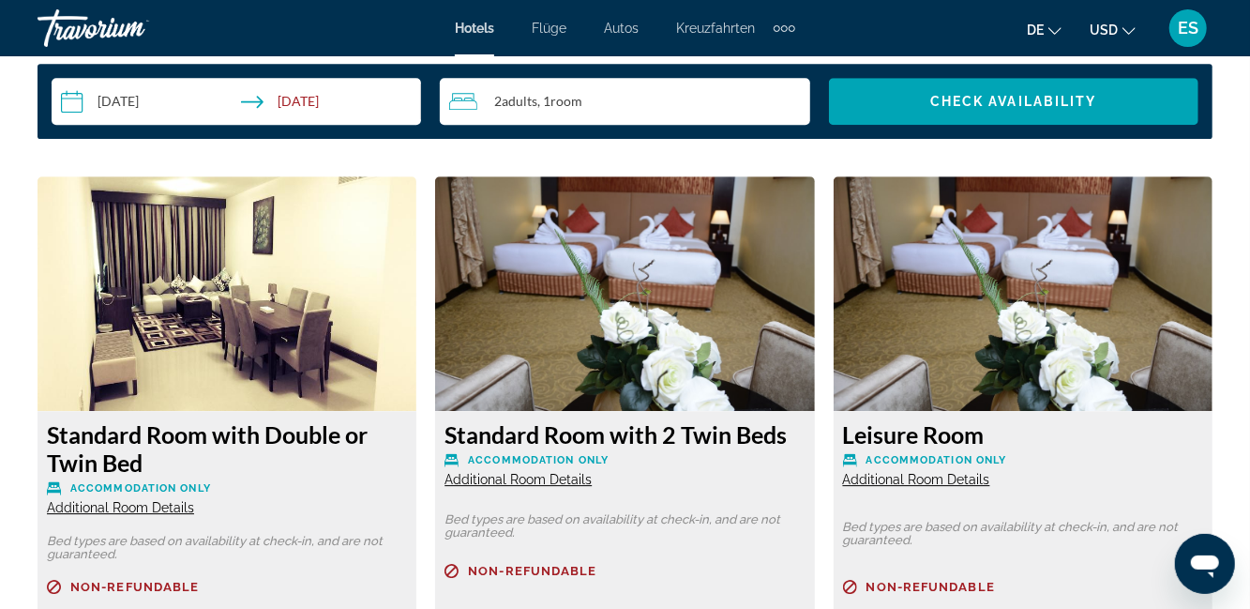
scroll to position [2800, 0]
